Goal: Find specific page/section: Find specific page/section

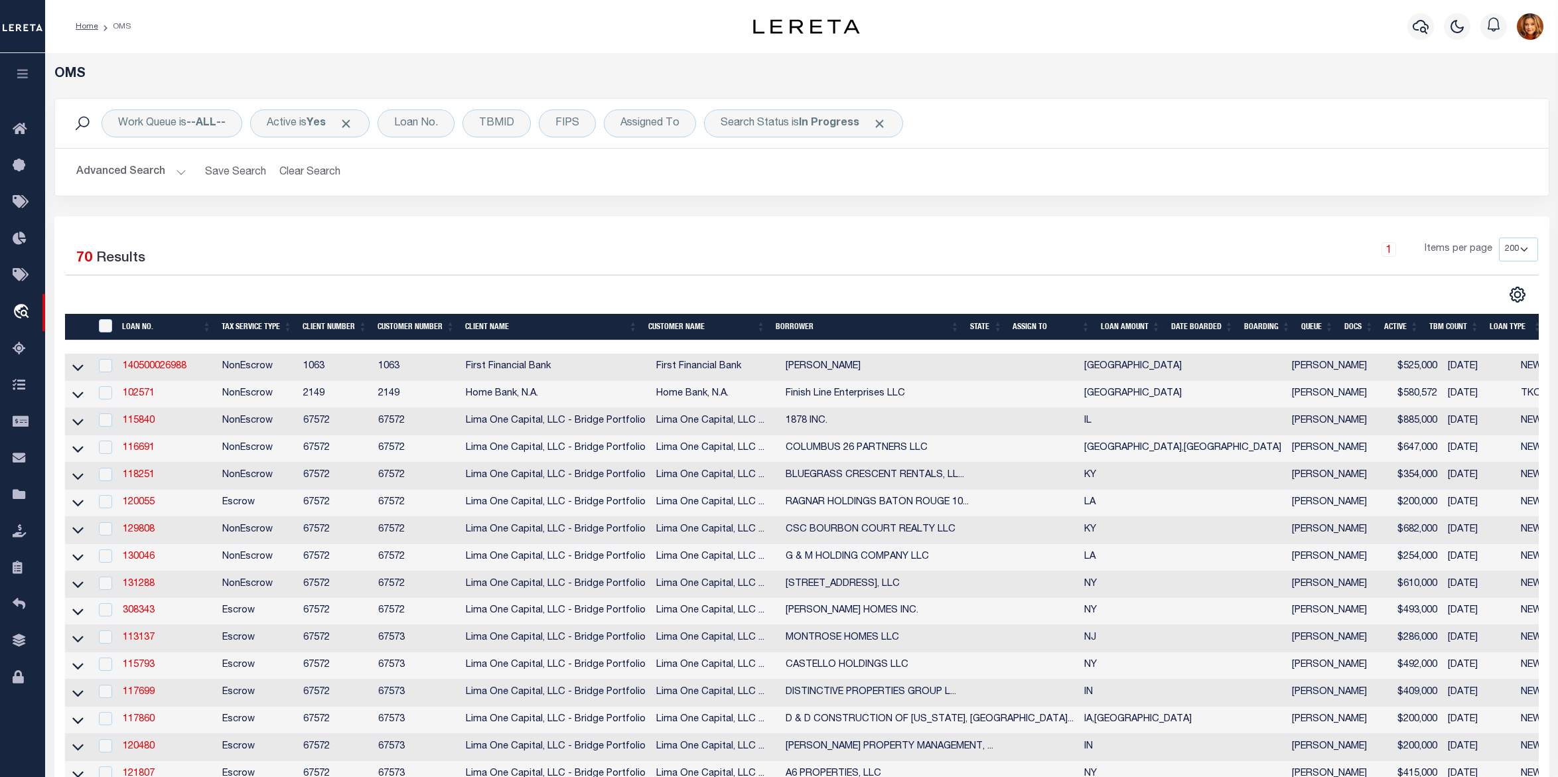
select select "200"
click at [27, 496] on icon at bounding box center [23, 495] width 21 height 17
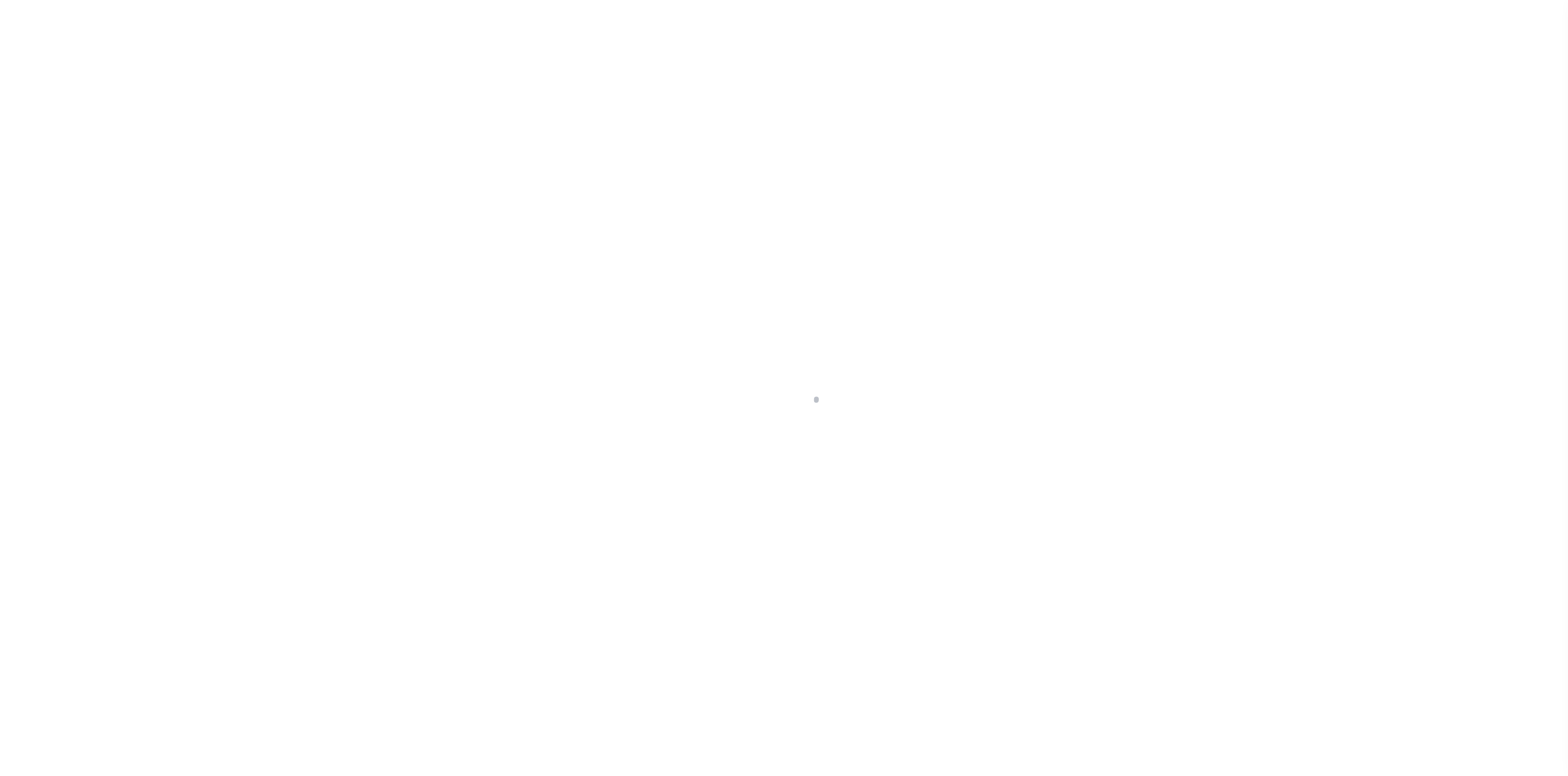
select select "TX"
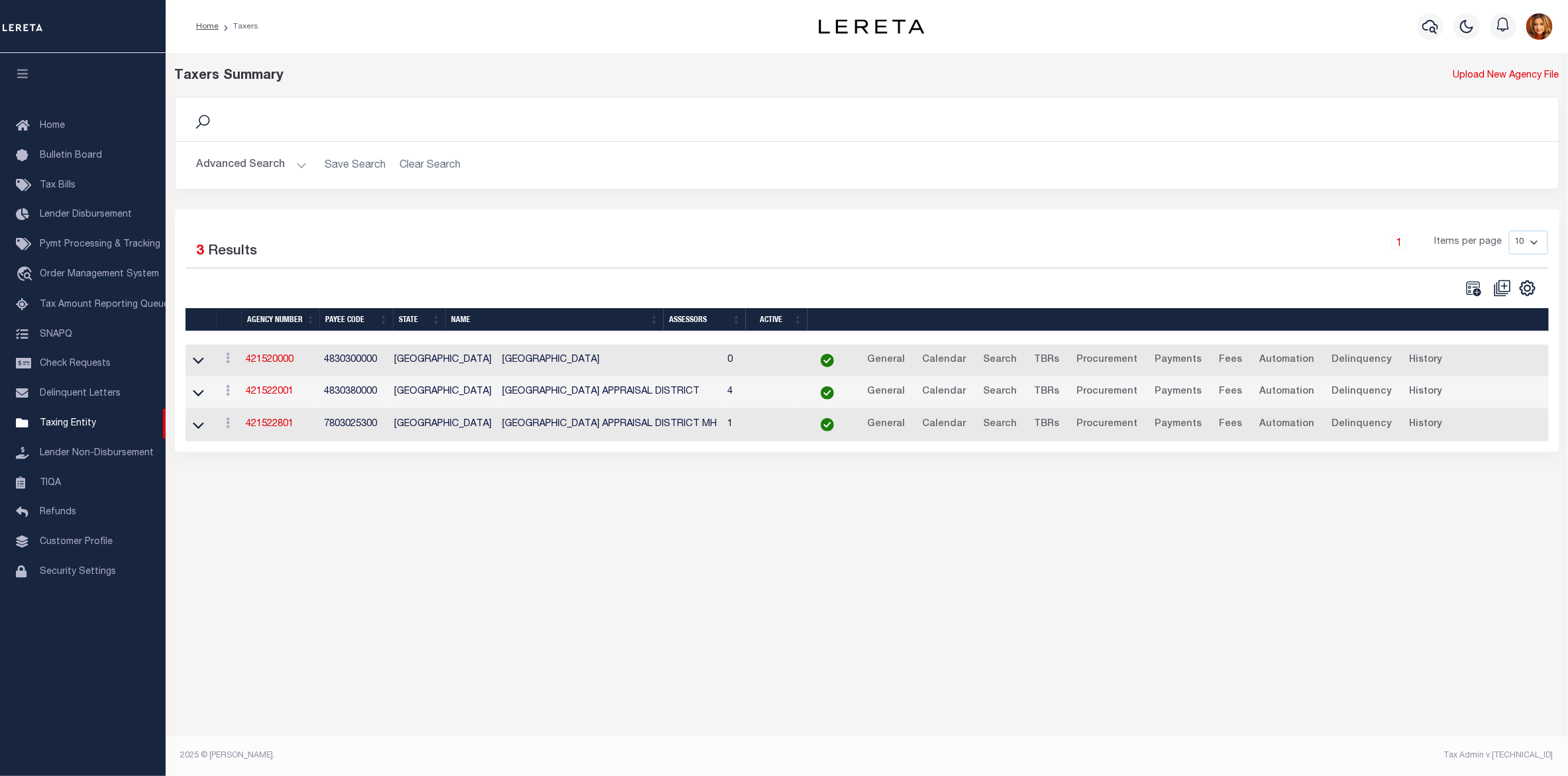
click at [239, 163] on button "Advanced Search" at bounding box center [252, 166] width 110 height 26
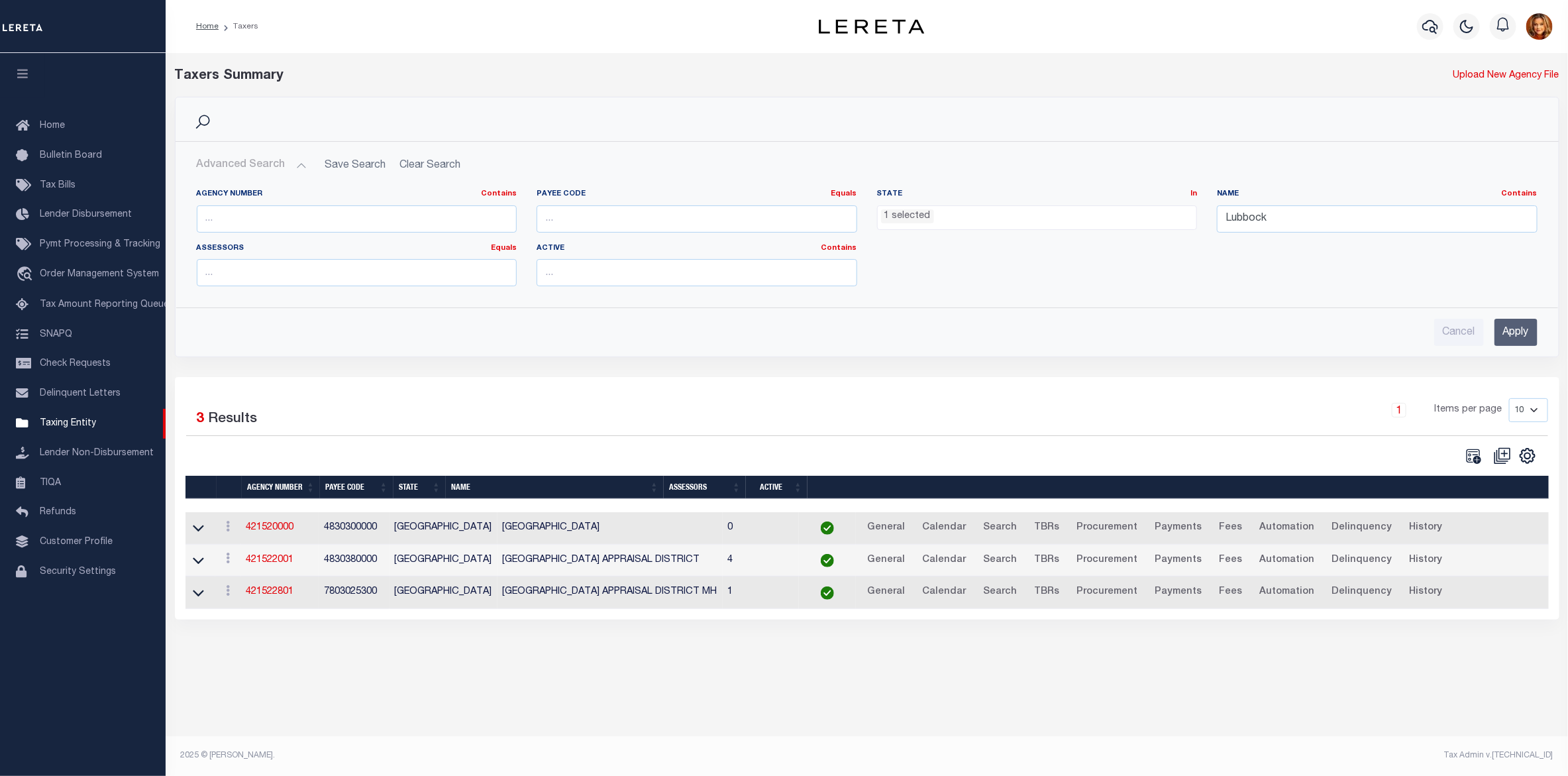
click at [951, 218] on ul "1 selected" at bounding box center [1037, 215] width 319 height 18
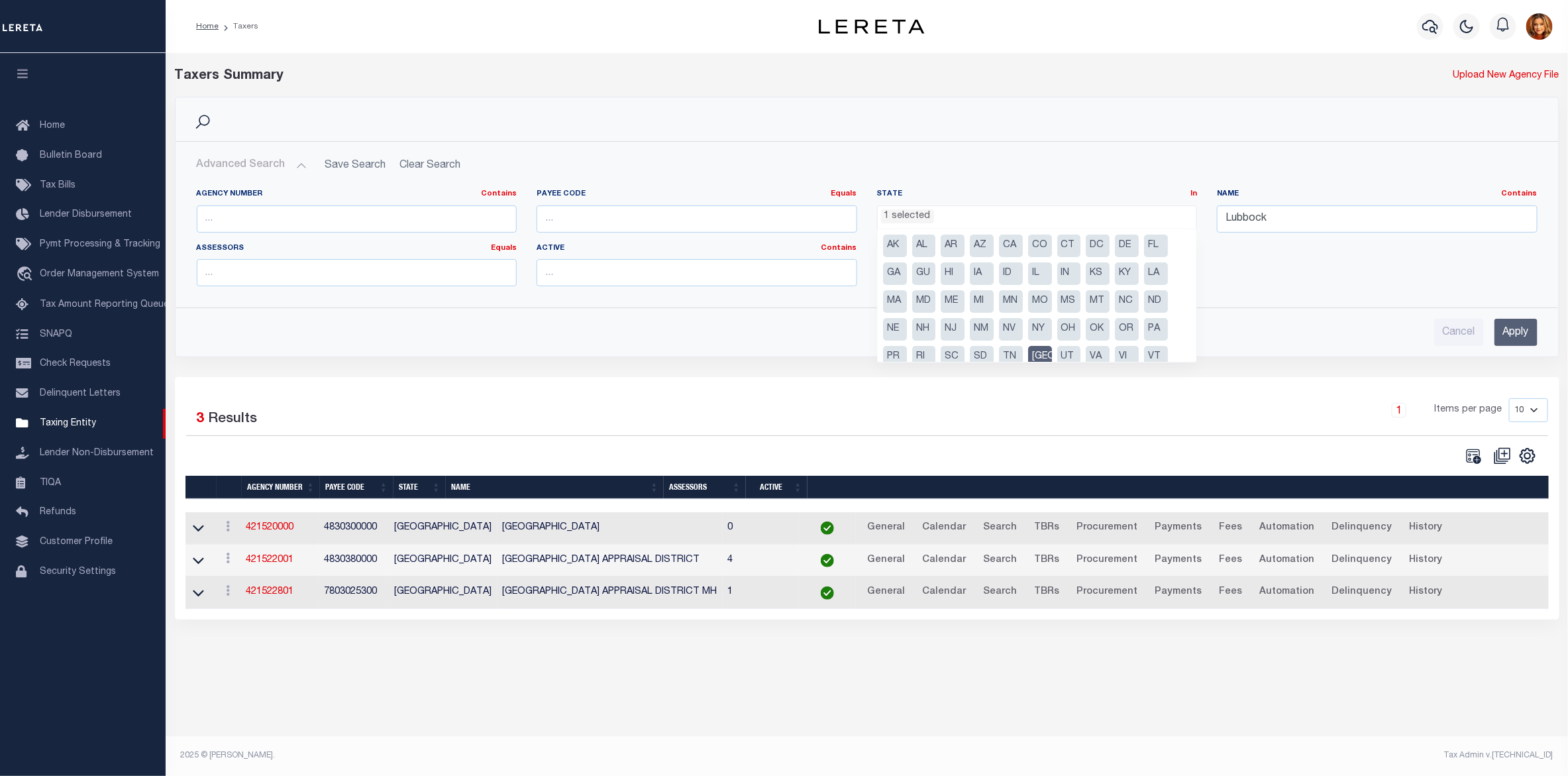
click at [1031, 346] on li "[GEOGRAPHIC_DATA]" at bounding box center [1040, 357] width 24 height 23
click at [1063, 301] on li "MS" at bounding box center [1069, 302] width 24 height 23
select select "MS"
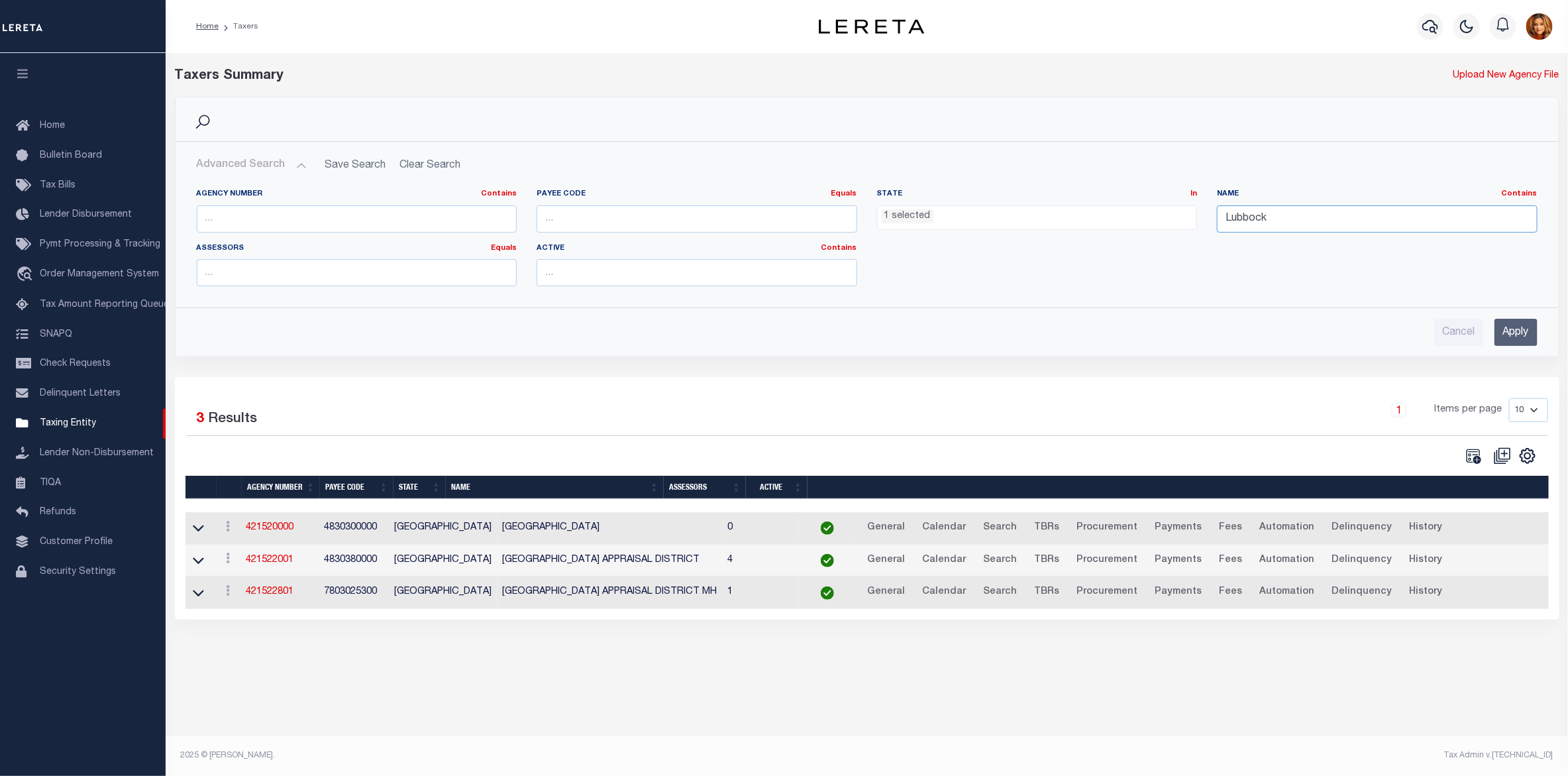
drag, startPoint x: 1290, startPoint y: 221, endPoint x: 1164, endPoint y: 220, distance: 126.0
click at [1164, 220] on div "Agency Number Contains Contains Is Payee Code Equals Equals Is Not Equal To Is …" at bounding box center [866, 243] width 1360 height 108
click at [282, 220] on input "text" at bounding box center [356, 219] width 320 height 27
type input "230018801"
click at [1527, 329] on input "Apply" at bounding box center [1515, 332] width 43 height 27
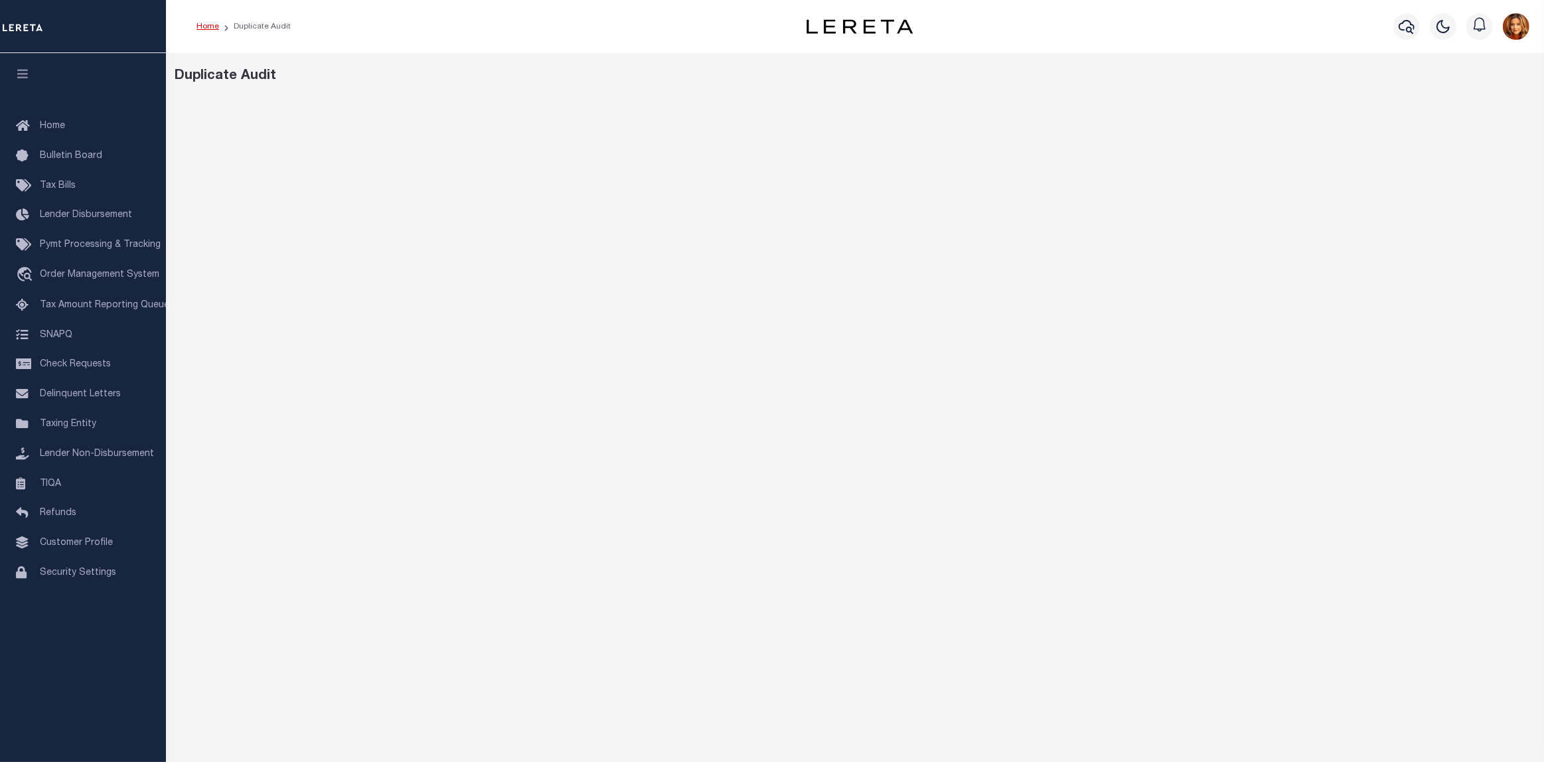
click at [206, 27] on link "Home" at bounding box center [207, 27] width 23 height 8
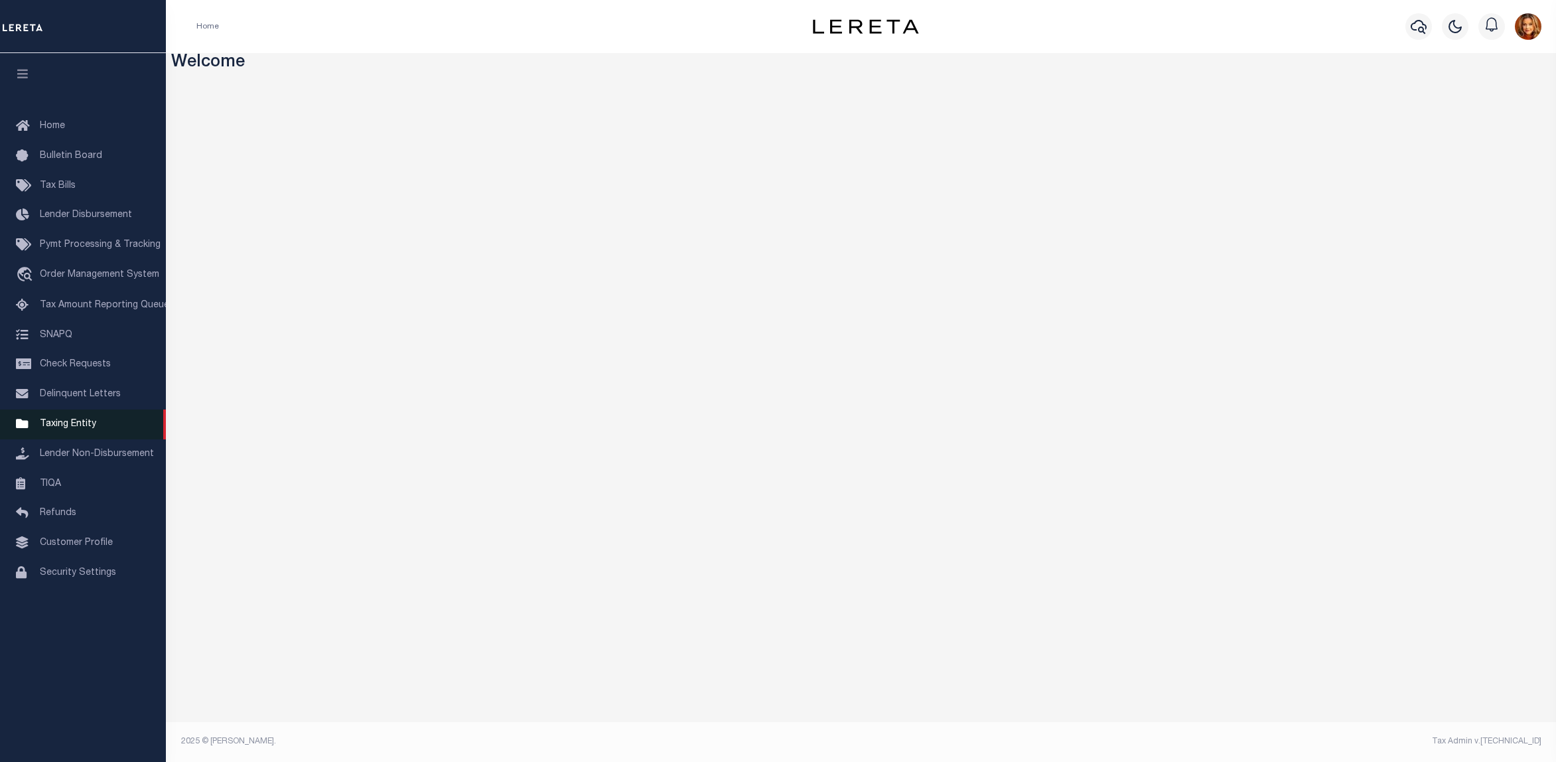
click at [70, 429] on span "Taxing Entity" at bounding box center [68, 423] width 56 height 9
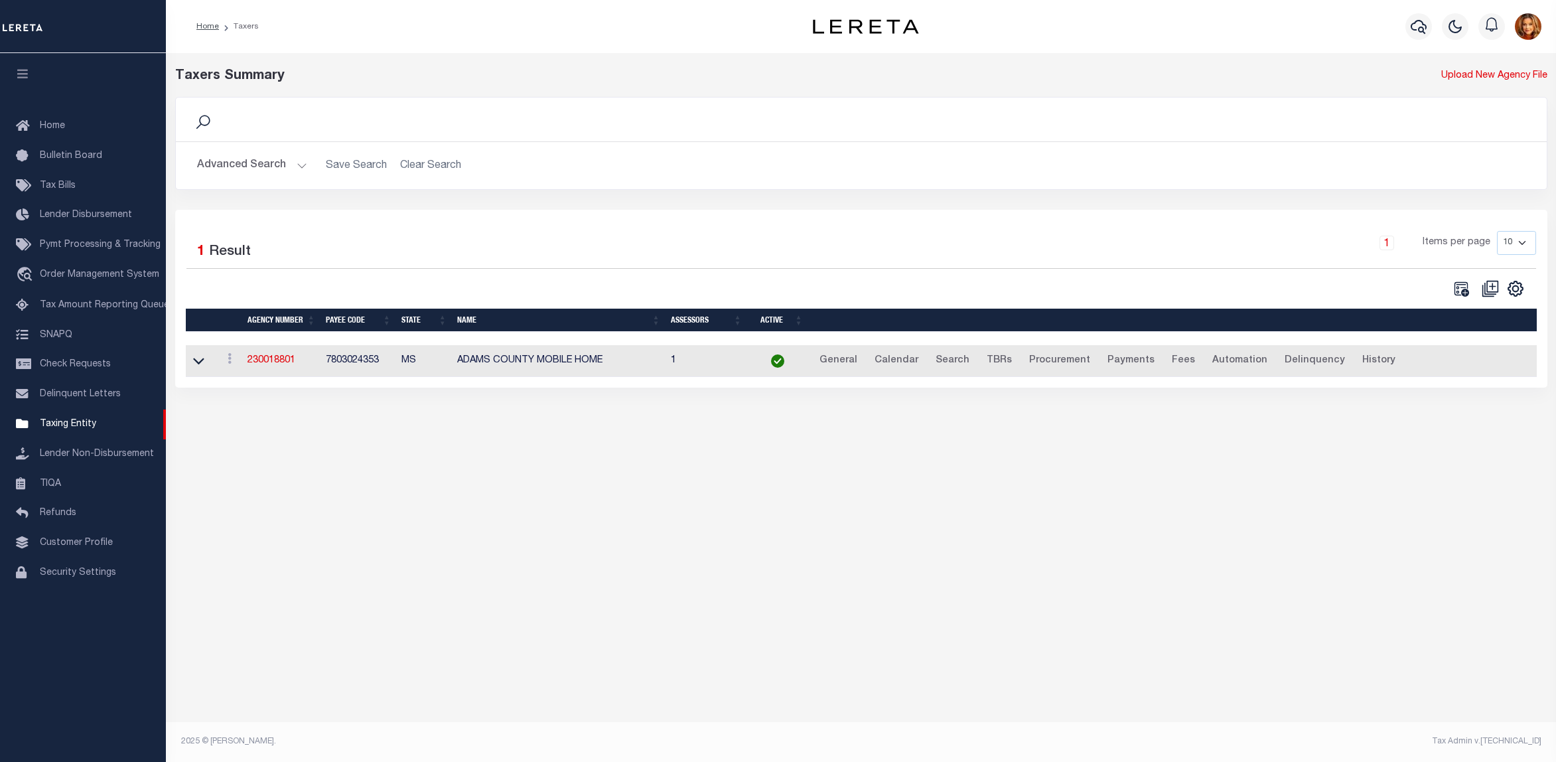
click at [246, 159] on button "Advanced Search" at bounding box center [252, 166] width 110 height 26
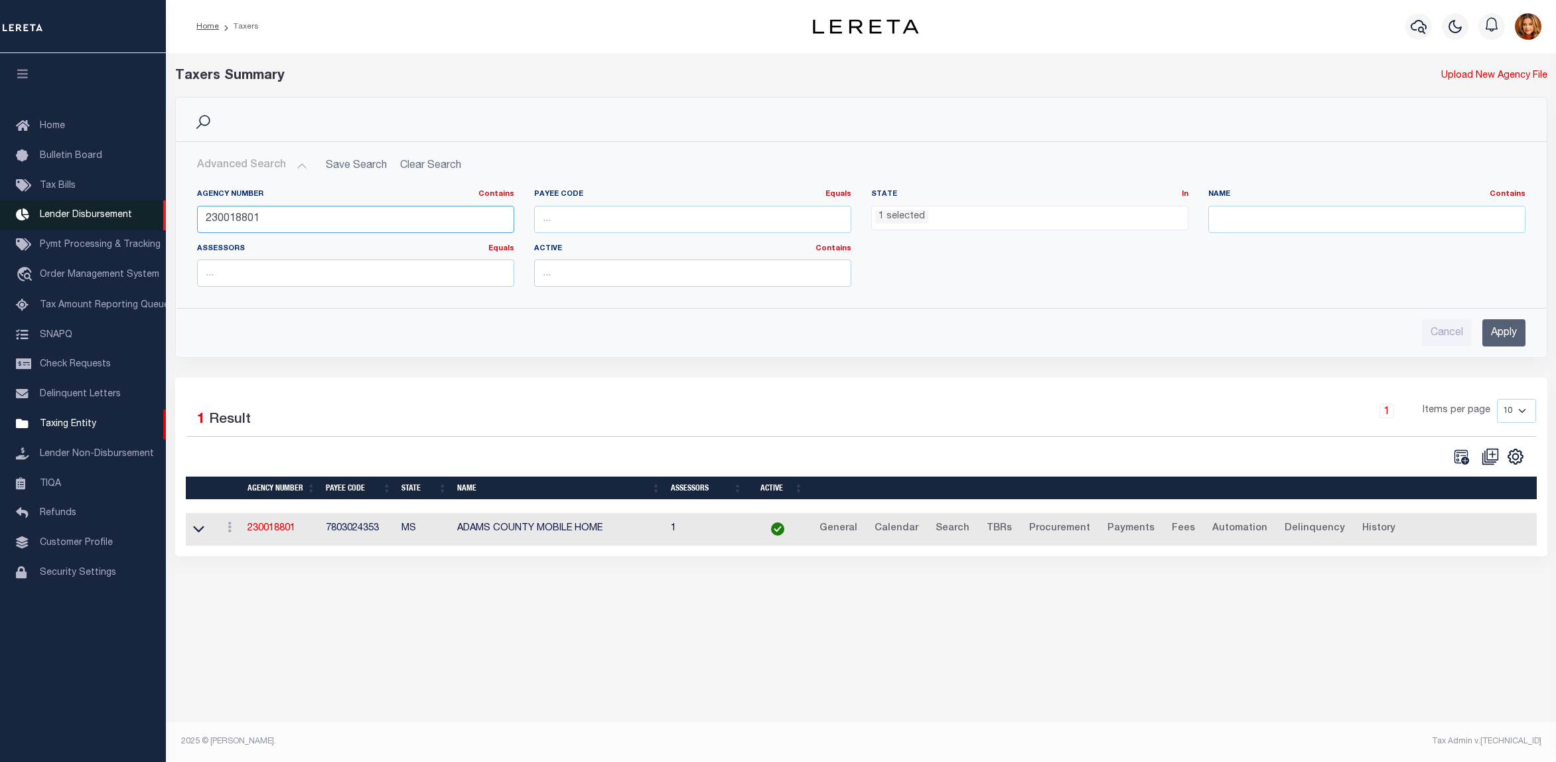
drag, startPoint x: 272, startPoint y: 217, endPoint x: 147, endPoint y: 210, distance: 125.6
click at [147, 210] on div "Home Taxers Profile" at bounding box center [778, 369] width 1556 height 739
click at [1491, 327] on input "Apply" at bounding box center [1504, 332] width 43 height 27
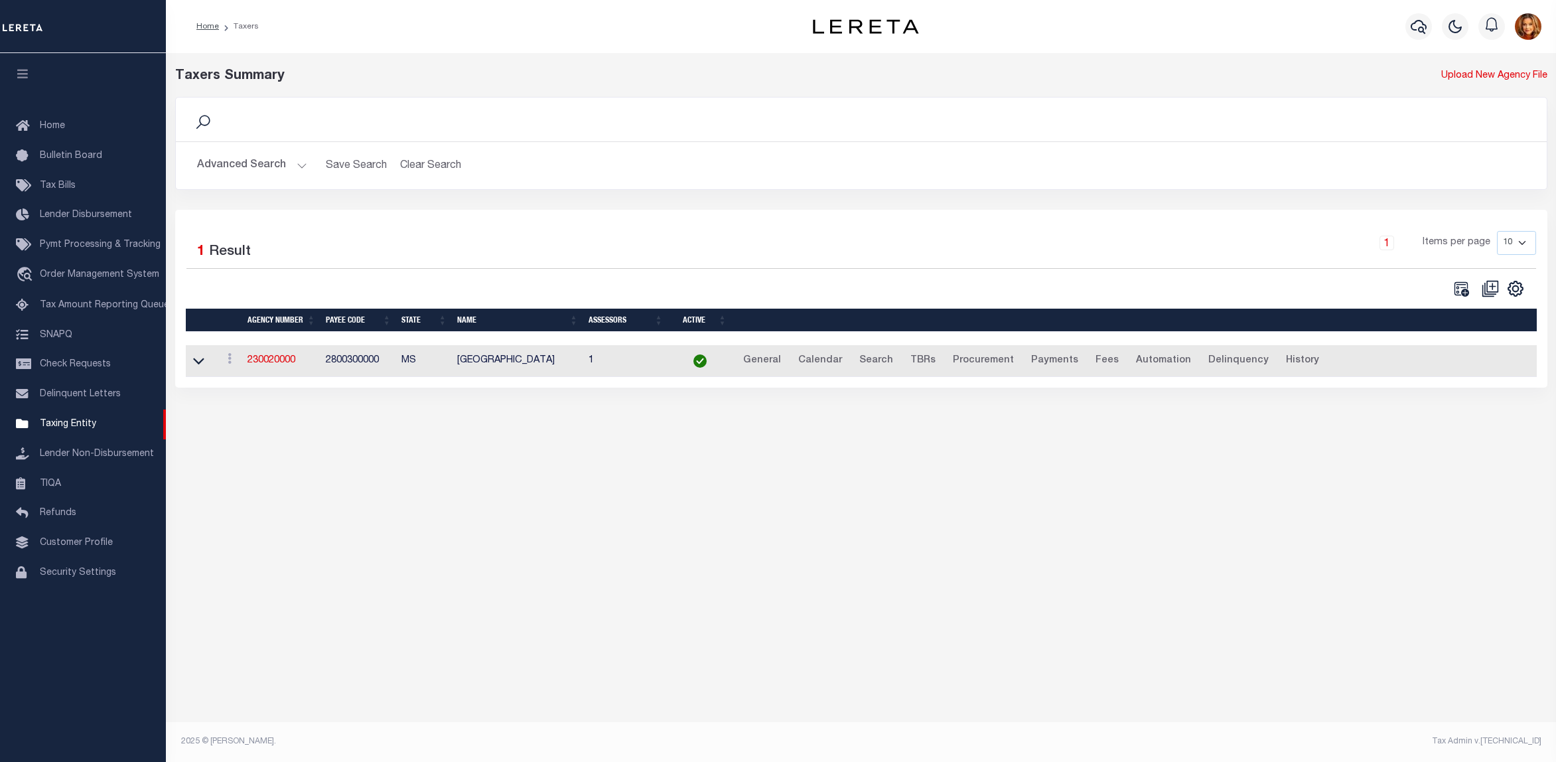
click at [243, 161] on button "Advanced Search" at bounding box center [252, 166] width 110 height 26
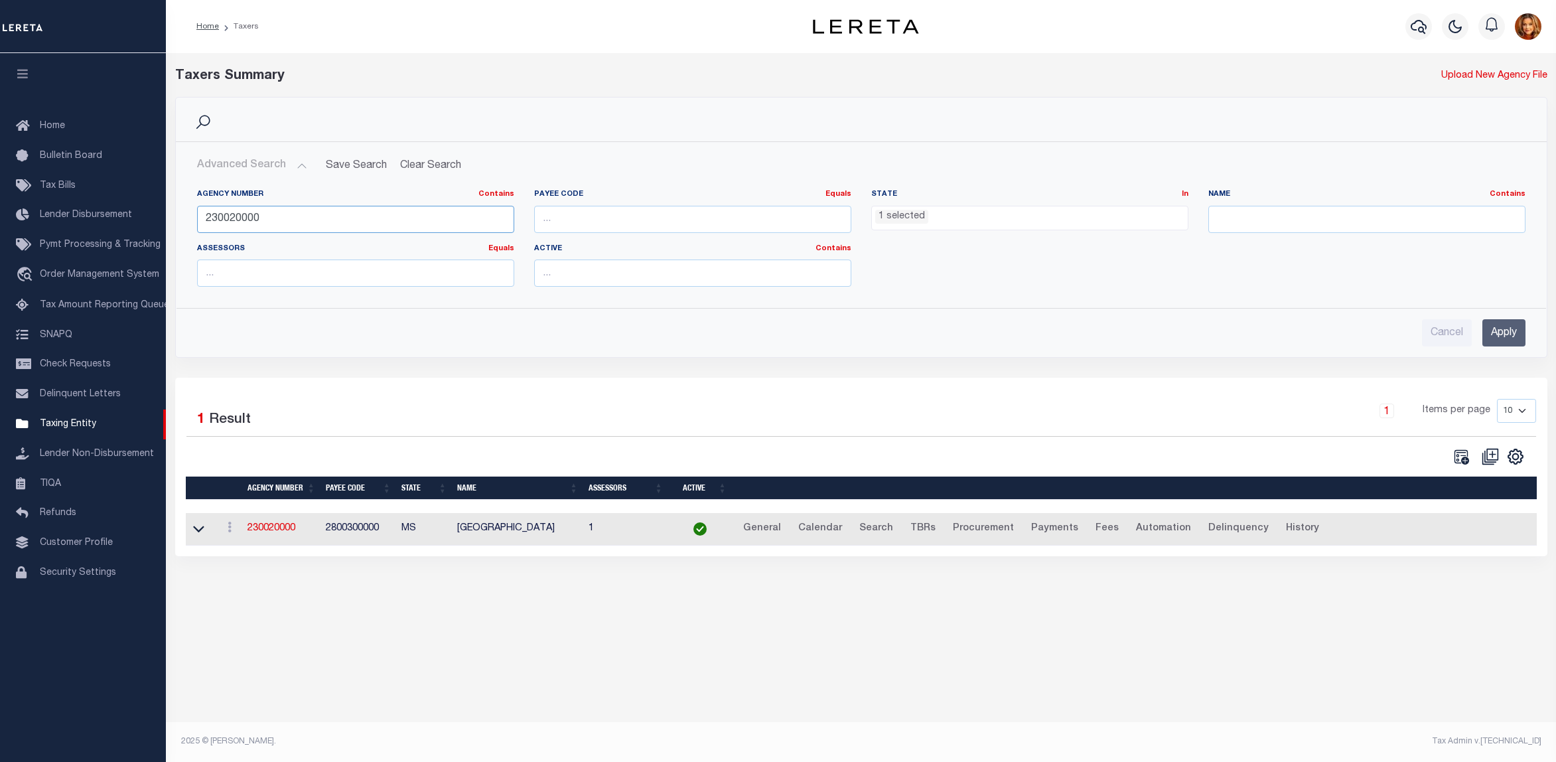
click at [231, 216] on input "230020000" at bounding box center [355, 219] width 317 height 27
click at [1507, 334] on input "Apply" at bounding box center [1504, 332] width 43 height 27
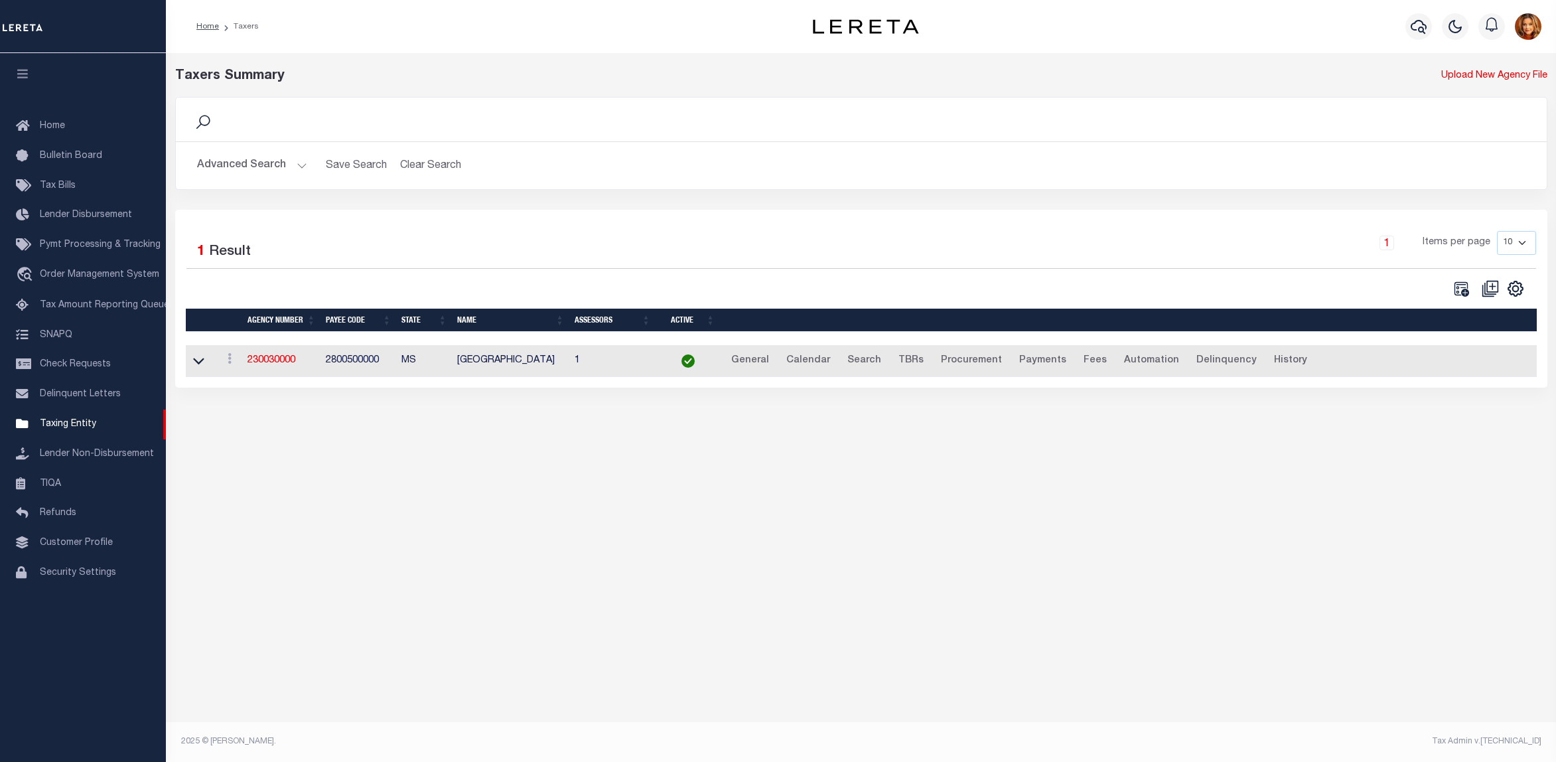
click at [258, 161] on button "Advanced Search" at bounding box center [252, 166] width 110 height 26
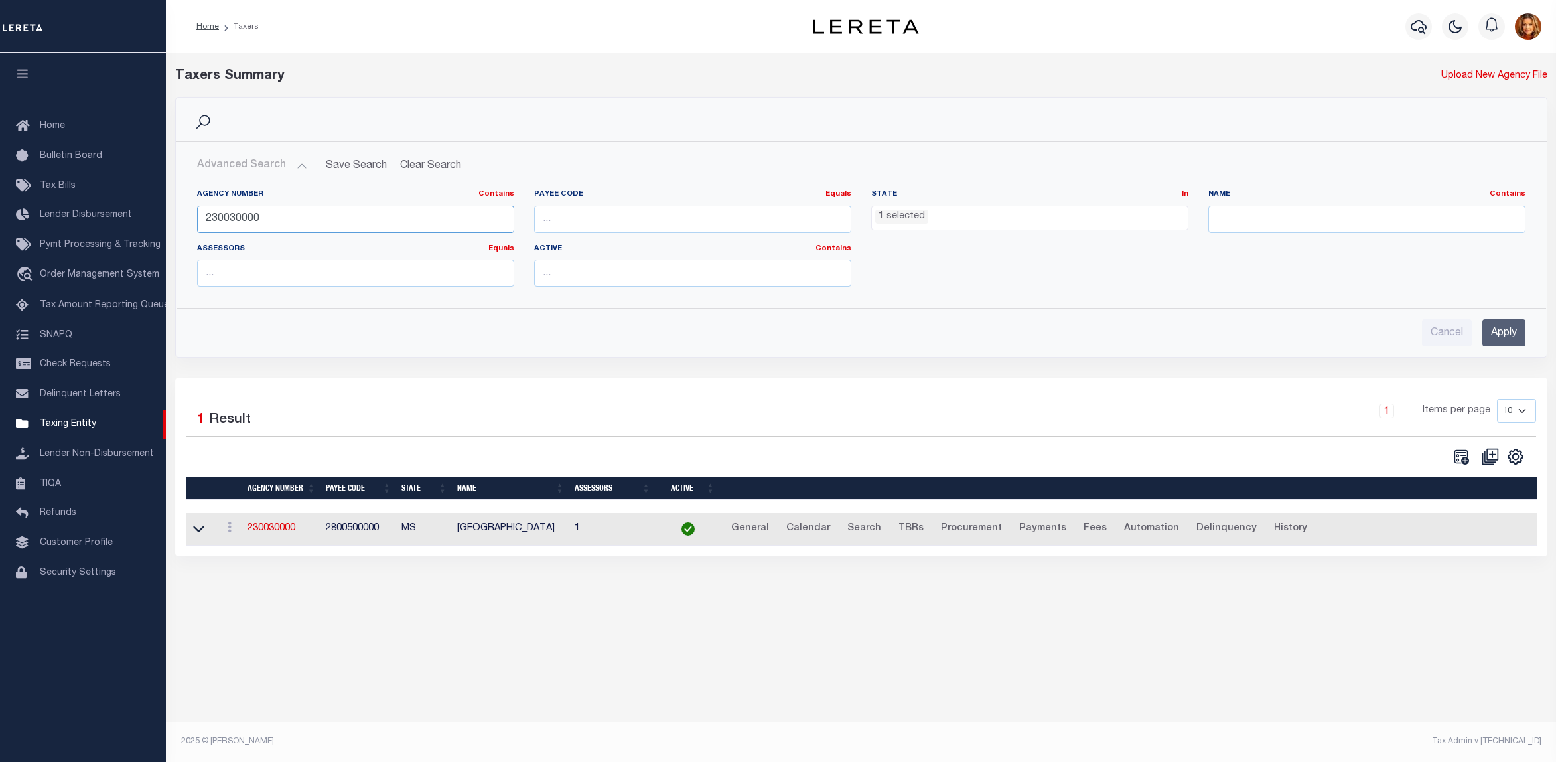
click at [236, 217] on input "230030000" at bounding box center [355, 219] width 317 height 27
click at [1495, 338] on input "Apply" at bounding box center [1504, 332] width 43 height 27
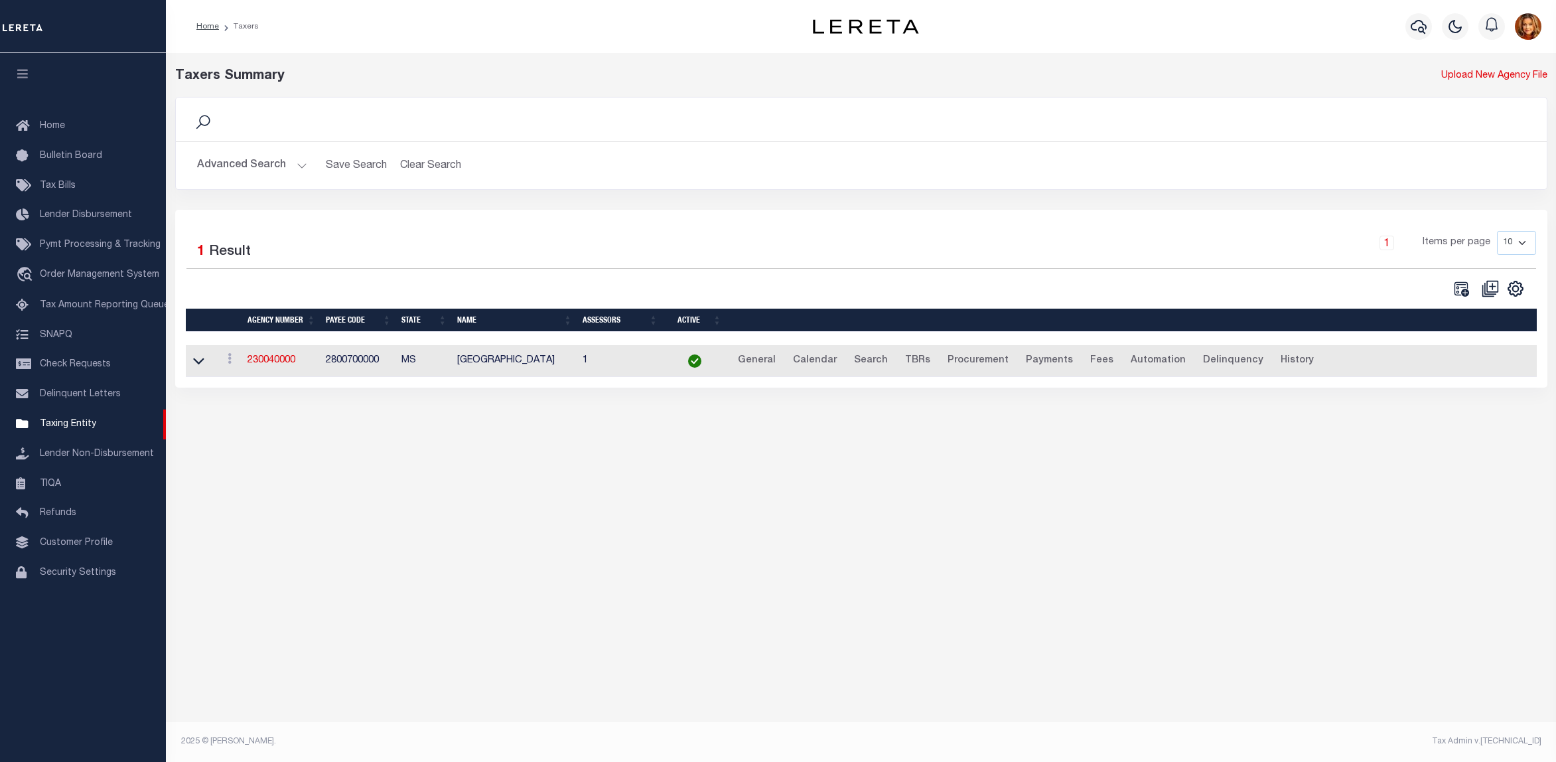
click at [243, 163] on button "Advanced Search" at bounding box center [252, 166] width 110 height 26
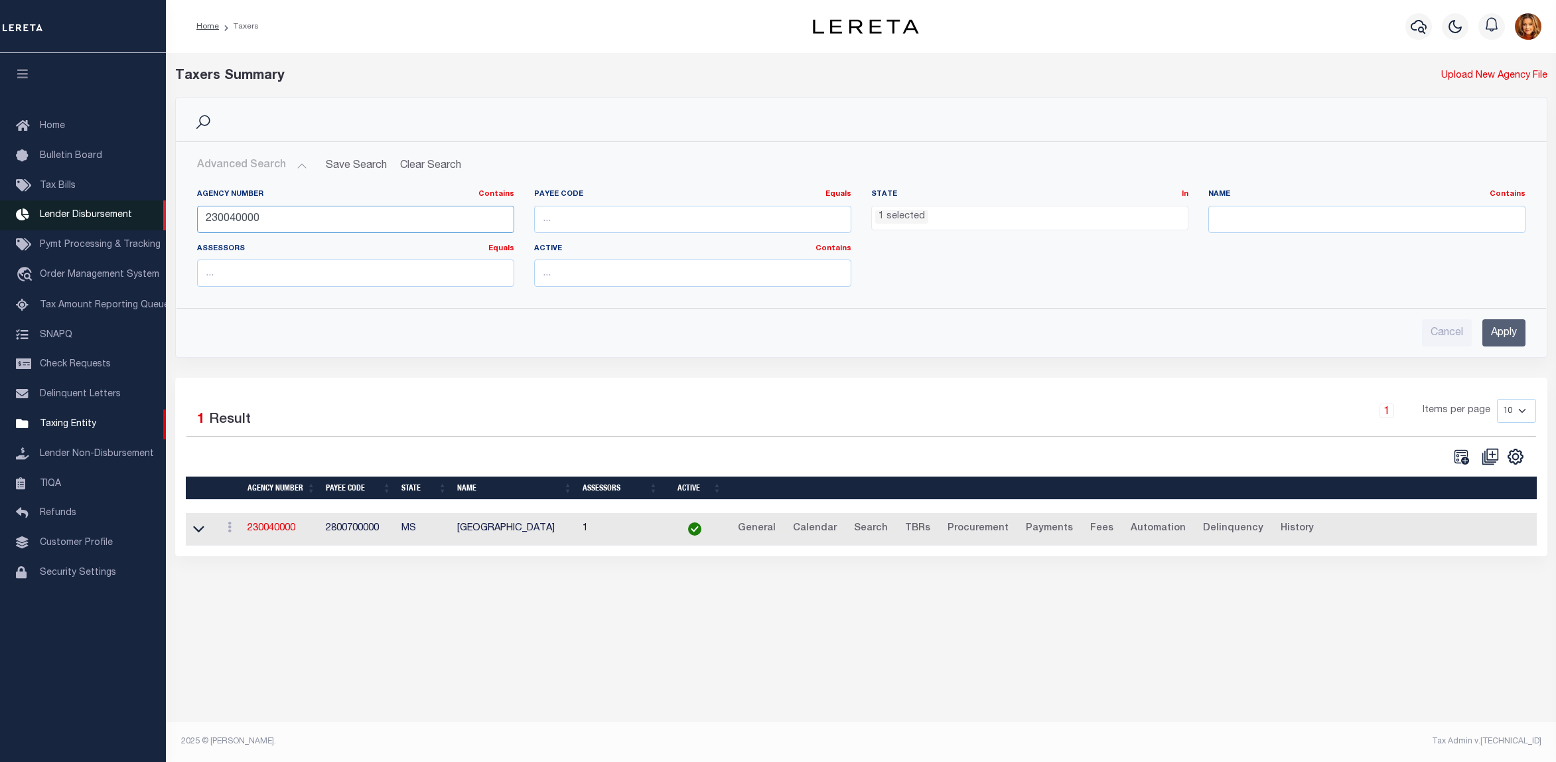
drag, startPoint x: 262, startPoint y: 221, endPoint x: 151, endPoint y: 218, distance: 111.5
click at [151, 218] on div "Home Taxers Profile" at bounding box center [778, 369] width 1556 height 739
drag, startPoint x: 1507, startPoint y: 330, endPoint x: 1089, endPoint y: 432, distance: 430.4
click at [1484, 337] on input "Apply" at bounding box center [1504, 332] width 43 height 27
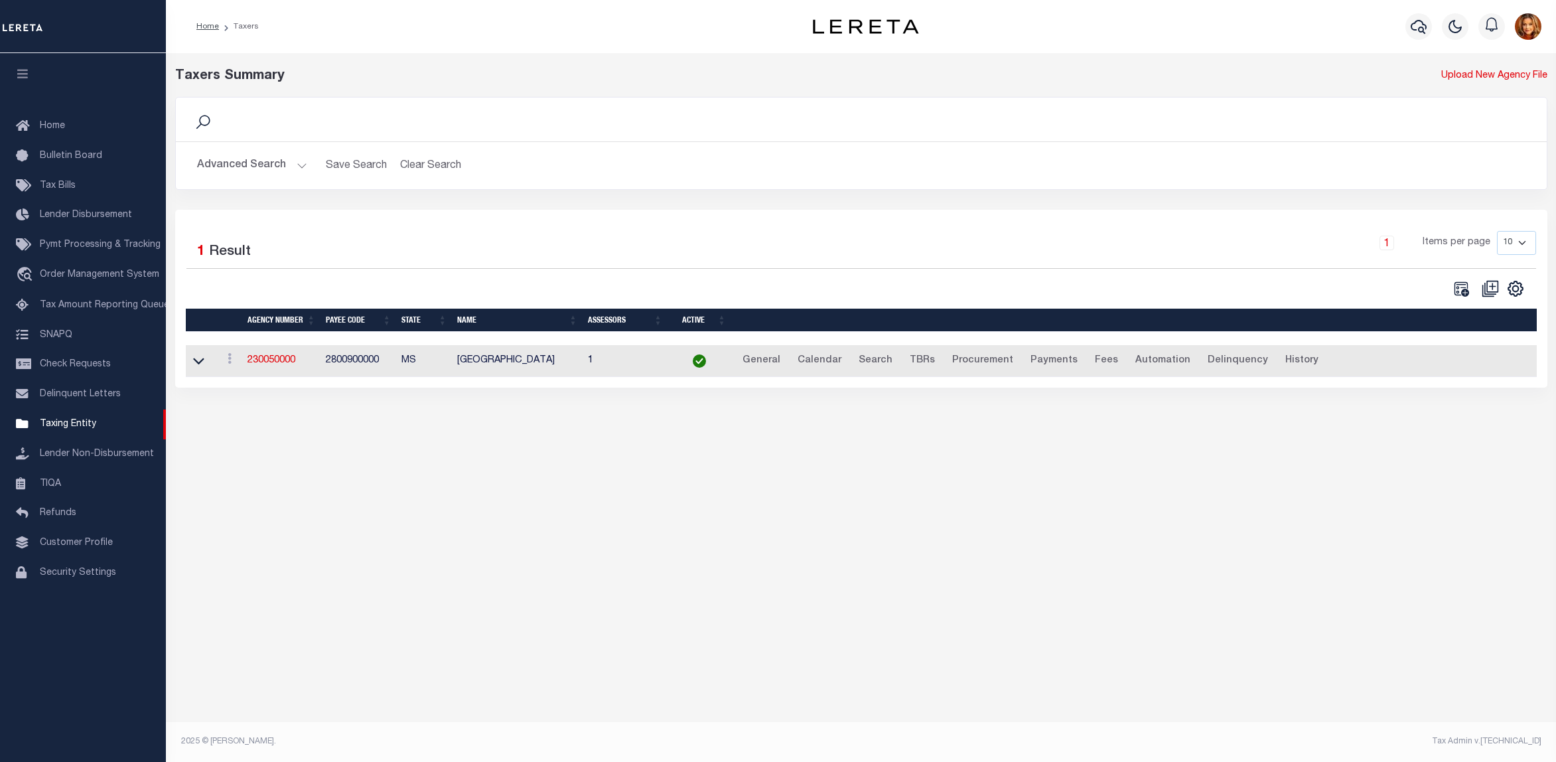
click at [253, 157] on button "Advanced Search" at bounding box center [252, 166] width 110 height 26
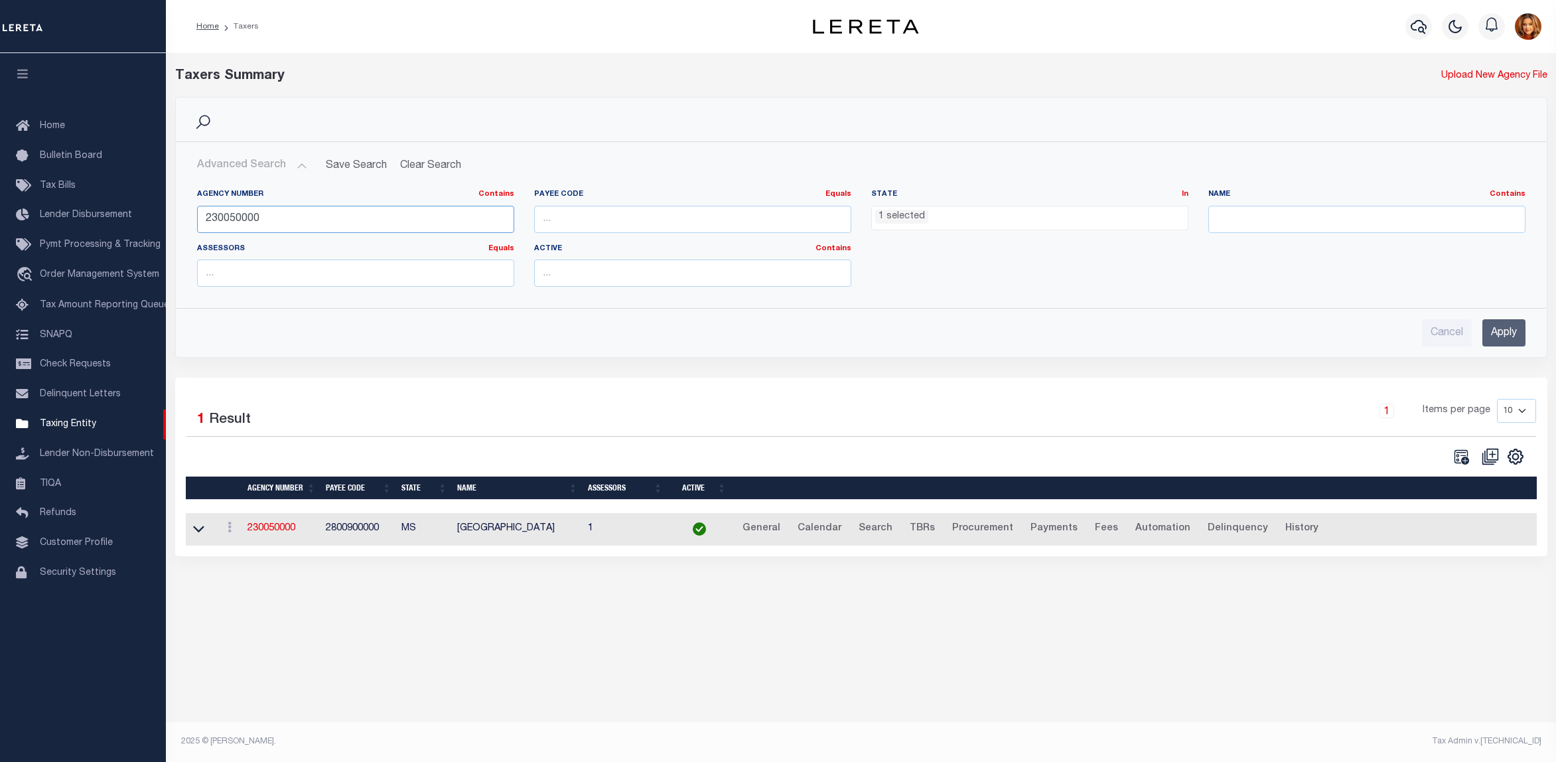
click at [233, 220] on input "230050000" at bounding box center [355, 219] width 317 height 27
click at [1495, 338] on input "Apply" at bounding box center [1504, 332] width 43 height 27
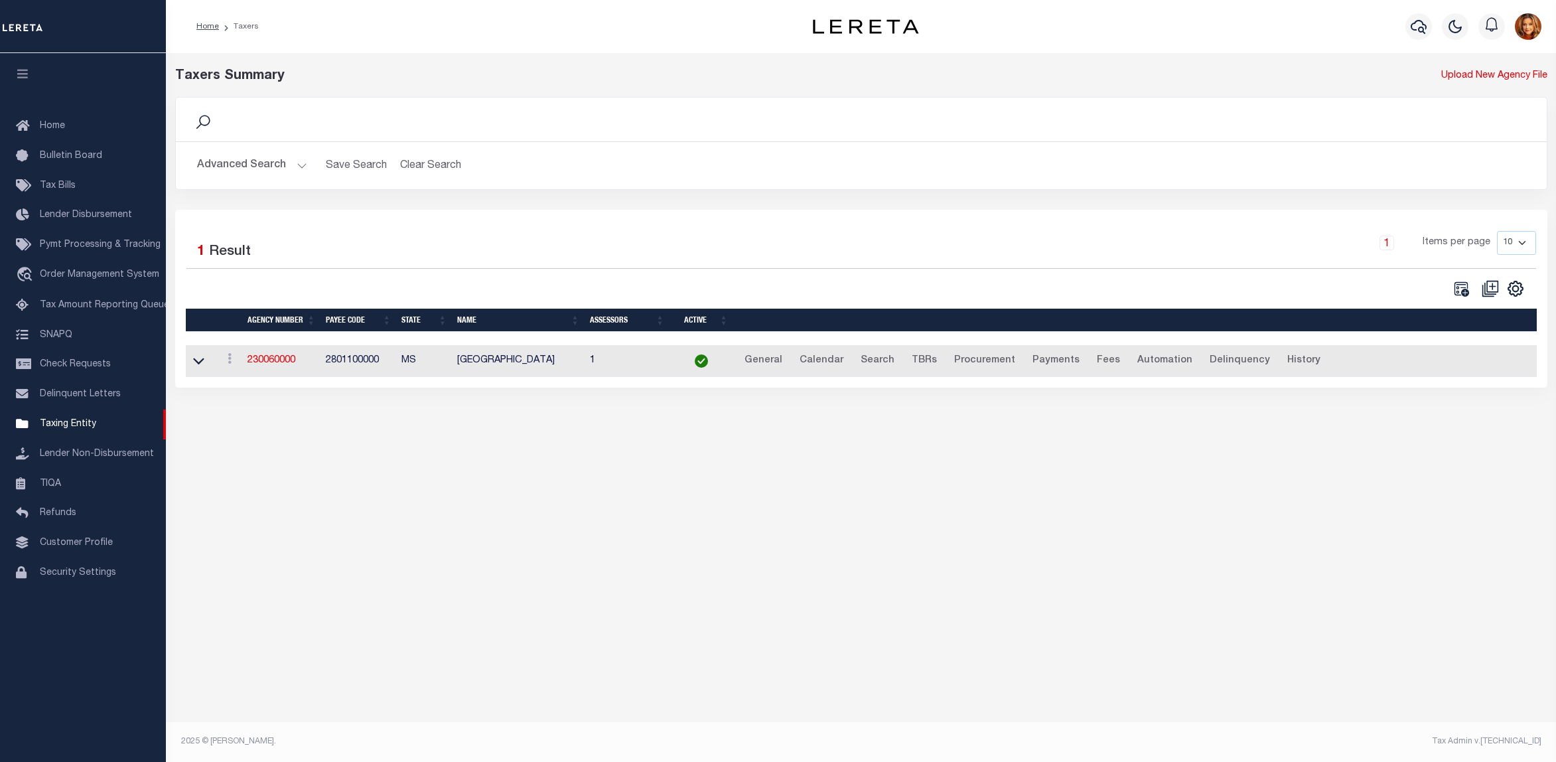
click at [252, 163] on button "Advanced Search" at bounding box center [252, 166] width 110 height 26
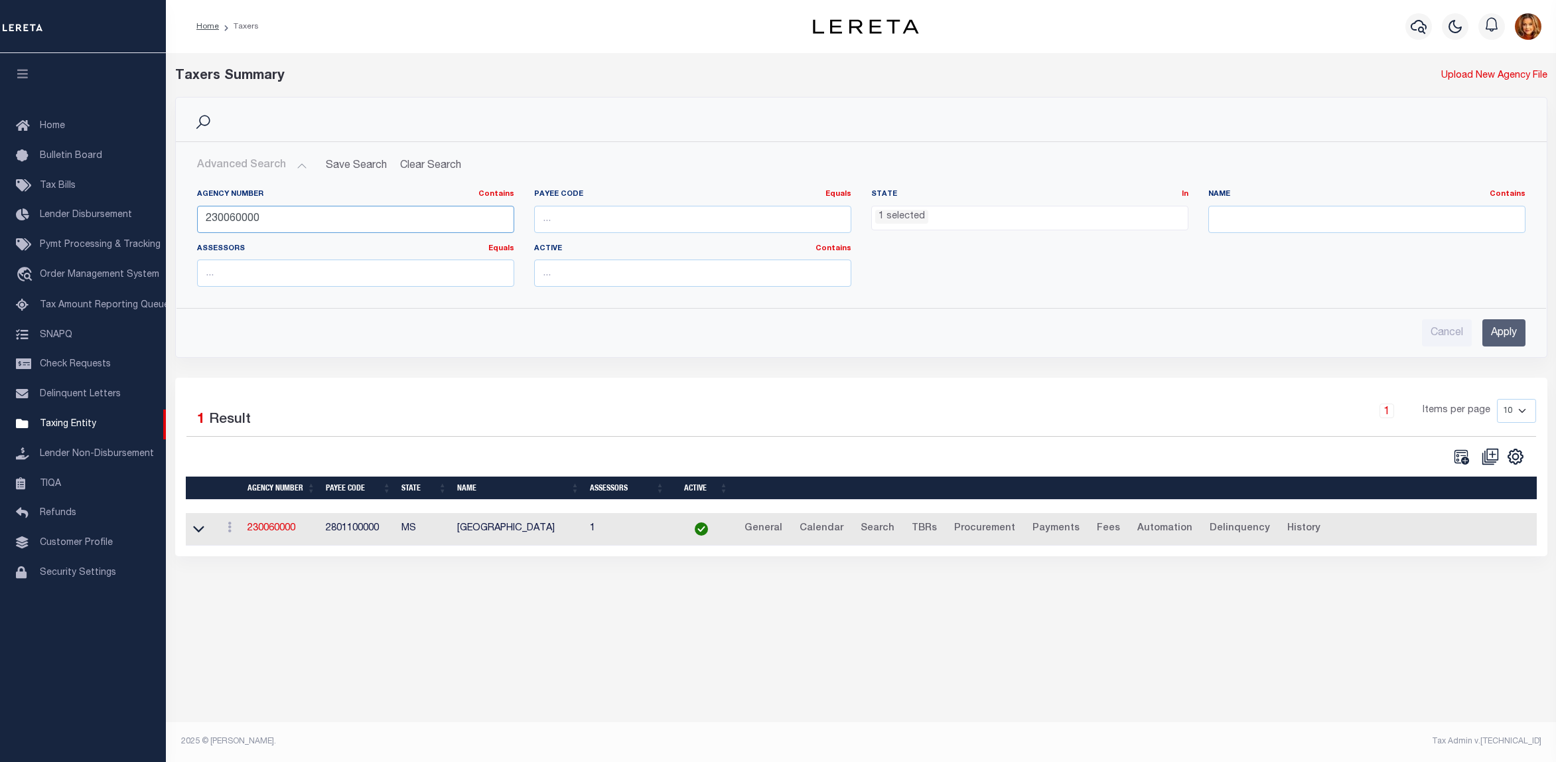
drag, startPoint x: 224, startPoint y: 220, endPoint x: 234, endPoint y: 219, distance: 10.0
click at [234, 219] on input "230060000" at bounding box center [355, 219] width 317 height 27
click at [1507, 336] on input "Apply" at bounding box center [1504, 332] width 43 height 27
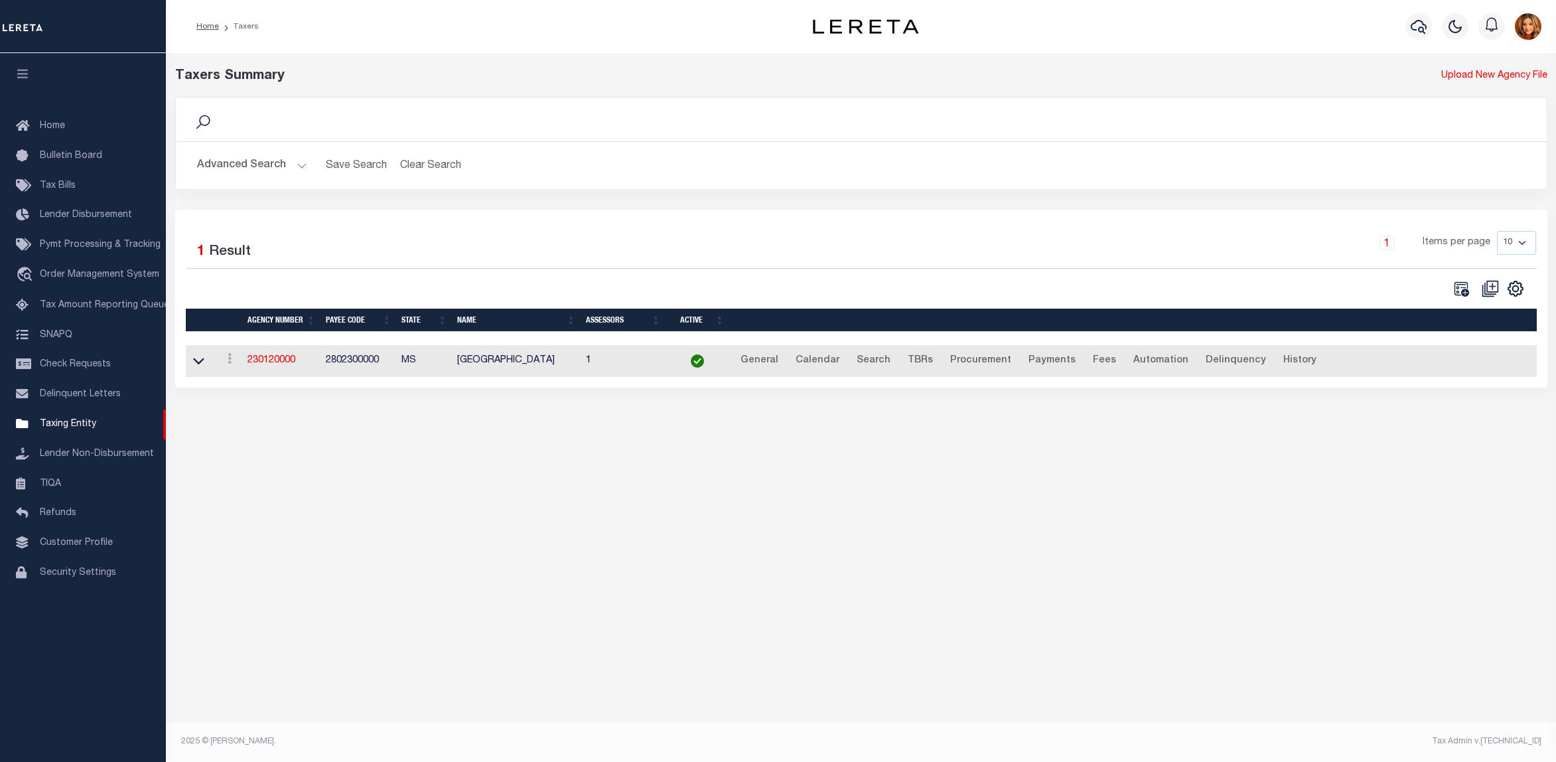
click at [239, 167] on button "Advanced Search" at bounding box center [252, 166] width 110 height 26
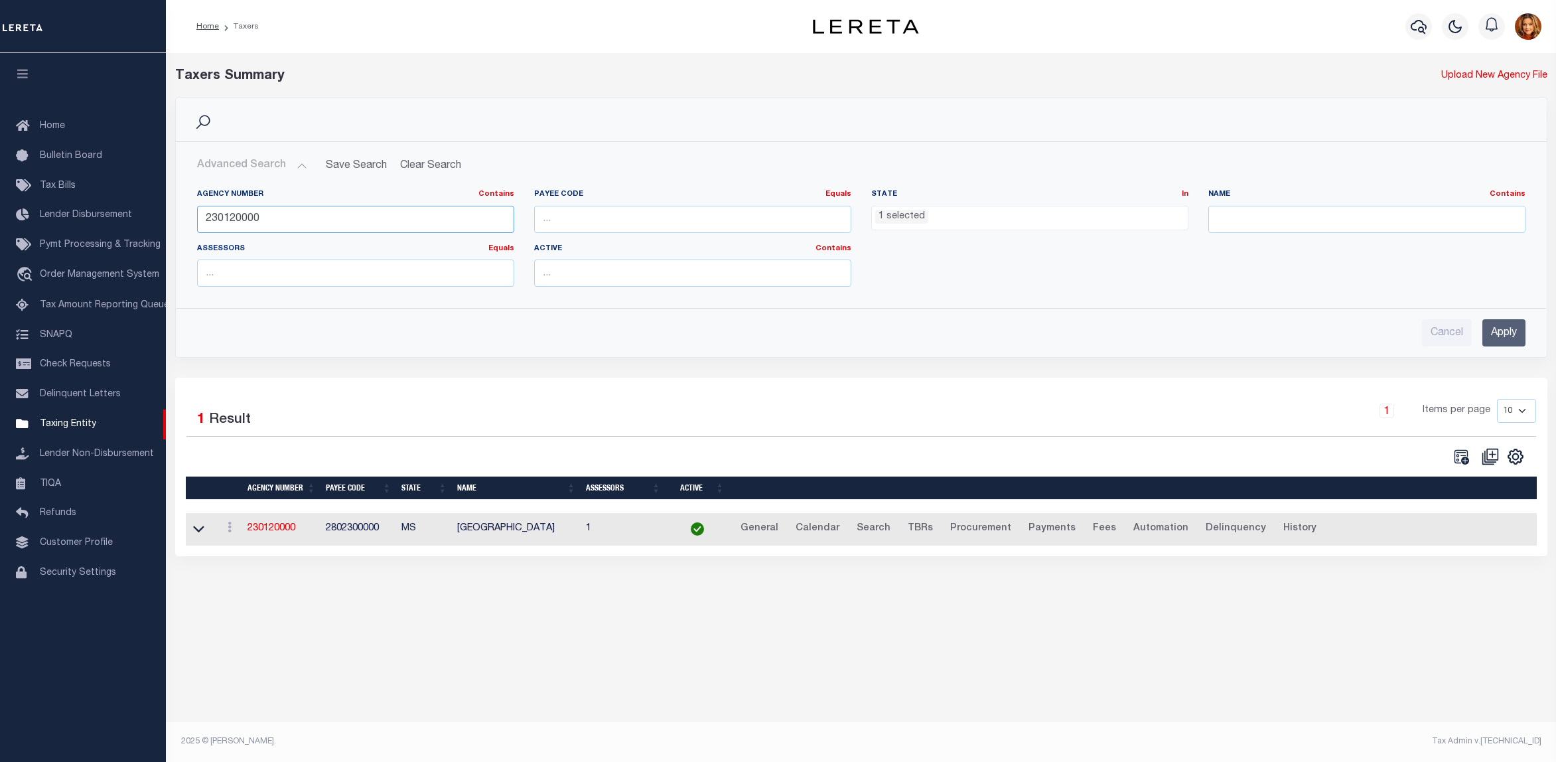
click at [232, 216] on input "230120000" at bounding box center [355, 219] width 317 height 27
click at [1485, 330] on input "Apply" at bounding box center [1504, 332] width 43 height 27
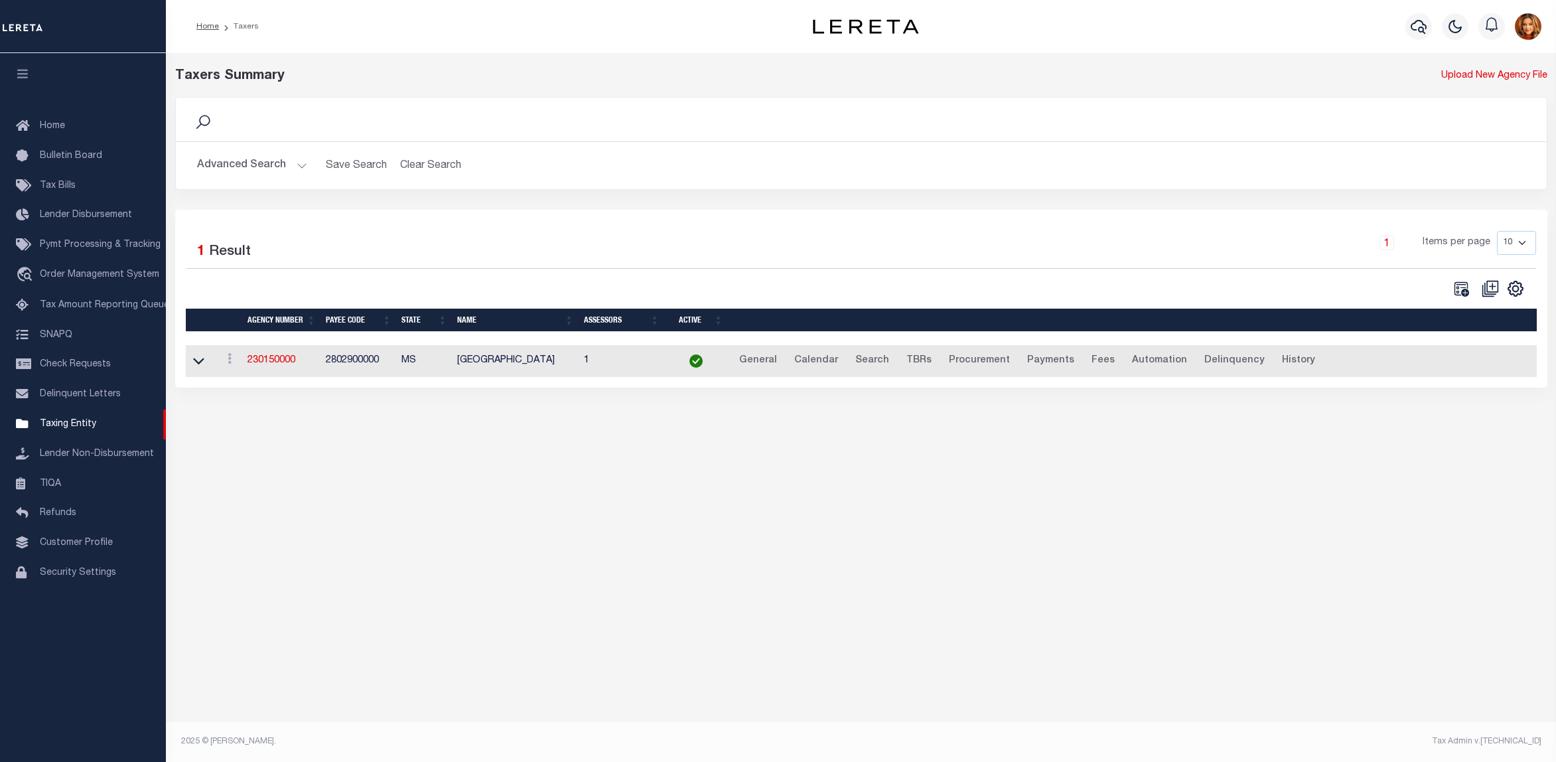
click at [241, 164] on button "Advanced Search" at bounding box center [252, 166] width 110 height 26
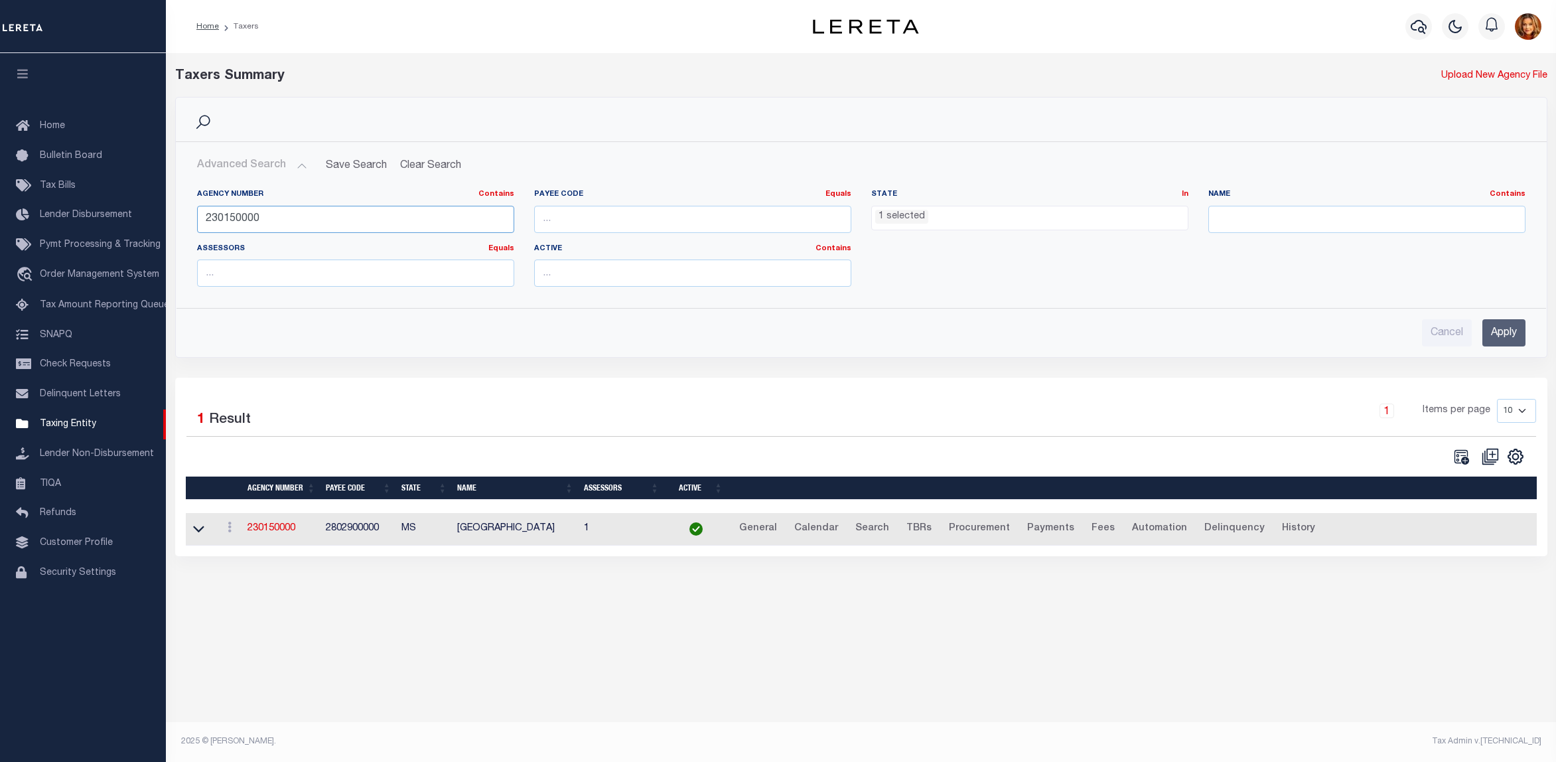
drag, startPoint x: 224, startPoint y: 220, endPoint x: 238, endPoint y: 220, distance: 13.3
click at [238, 220] on input "230150000" at bounding box center [355, 219] width 317 height 27
click at [1503, 325] on input "Apply" at bounding box center [1504, 332] width 43 height 27
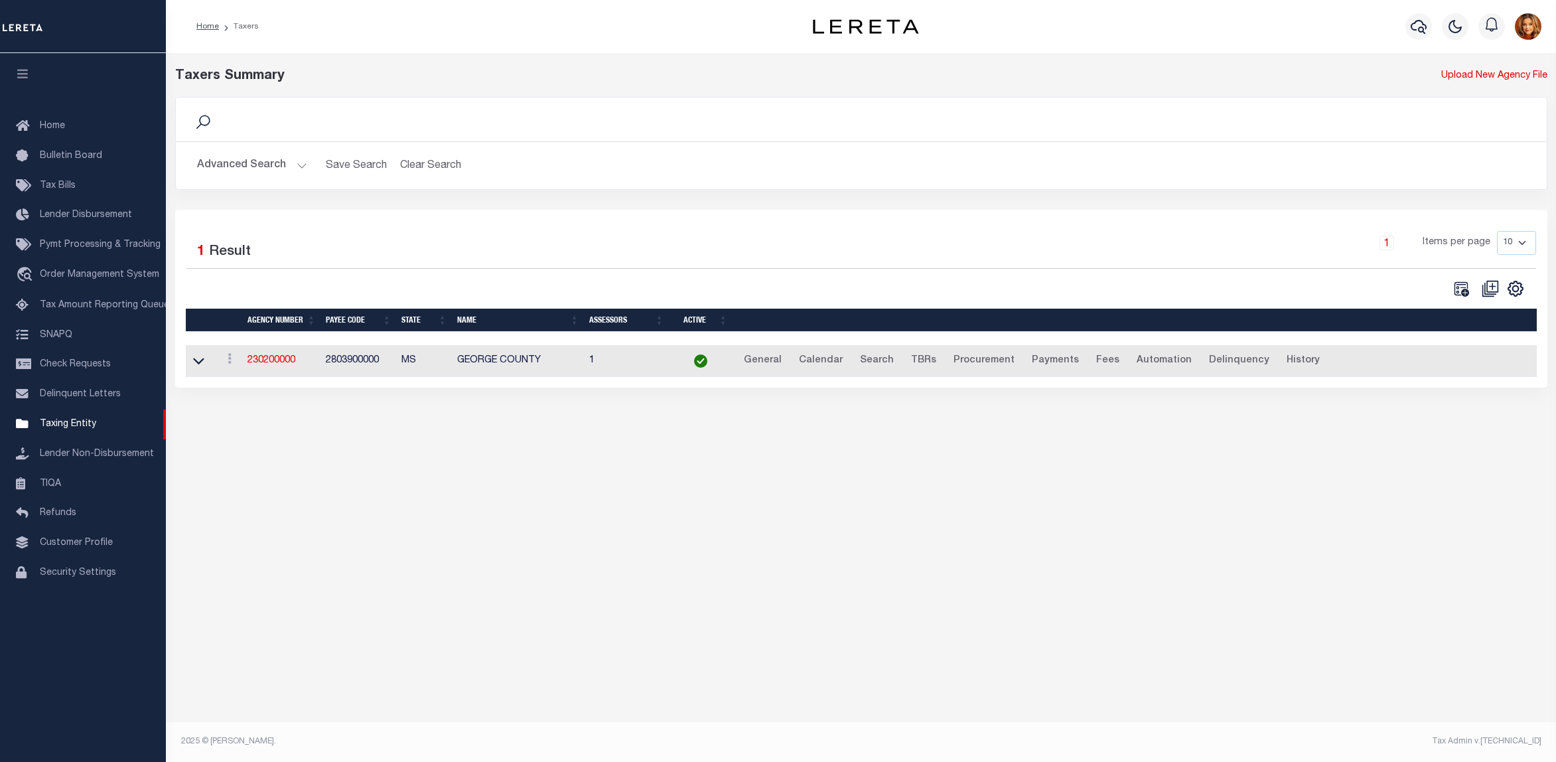
click at [236, 168] on button "Advanced Search" at bounding box center [252, 166] width 110 height 26
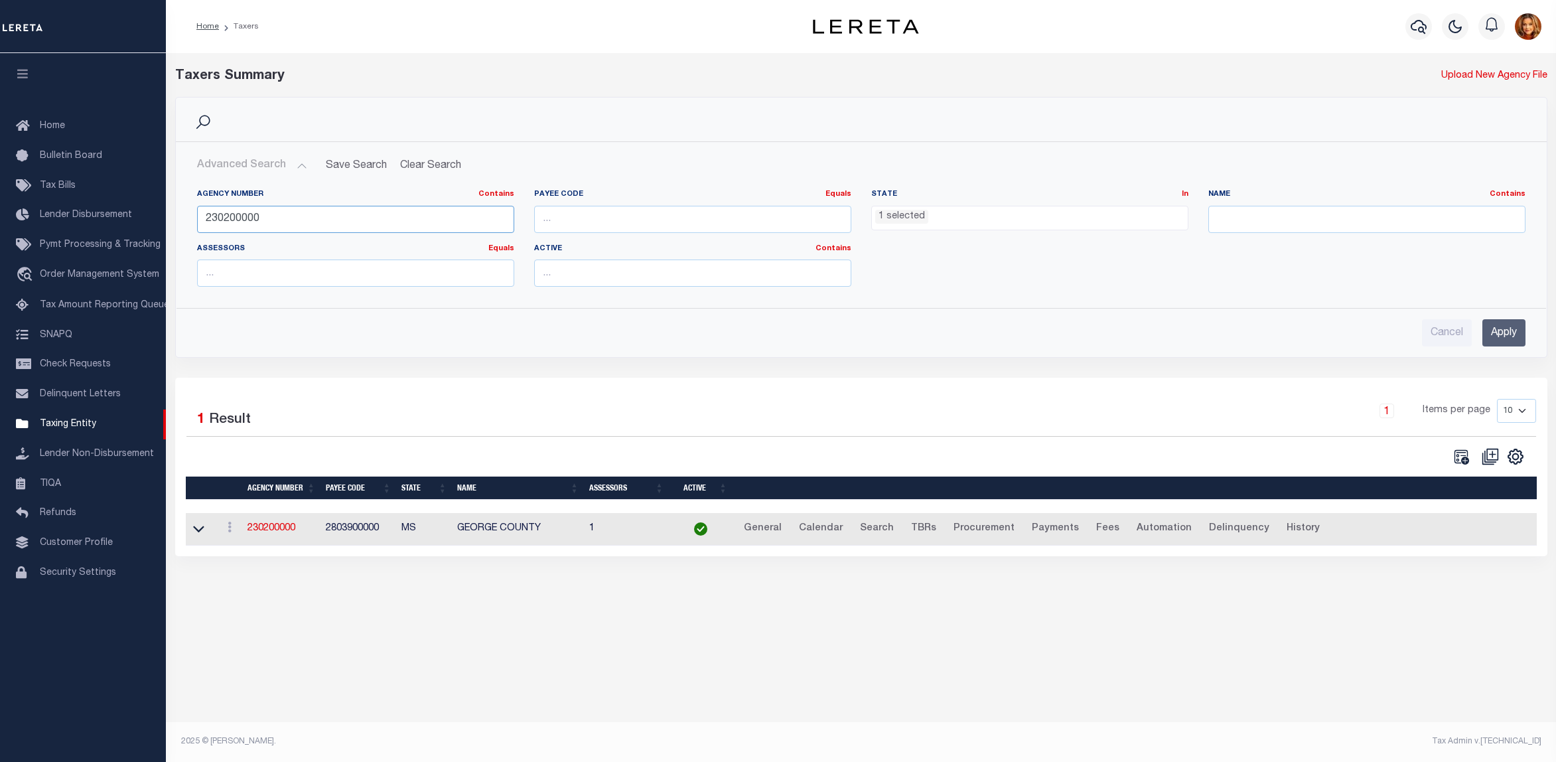
click at [236, 218] on input "230200000" at bounding box center [355, 219] width 317 height 27
click at [1501, 331] on input "Apply" at bounding box center [1504, 332] width 43 height 27
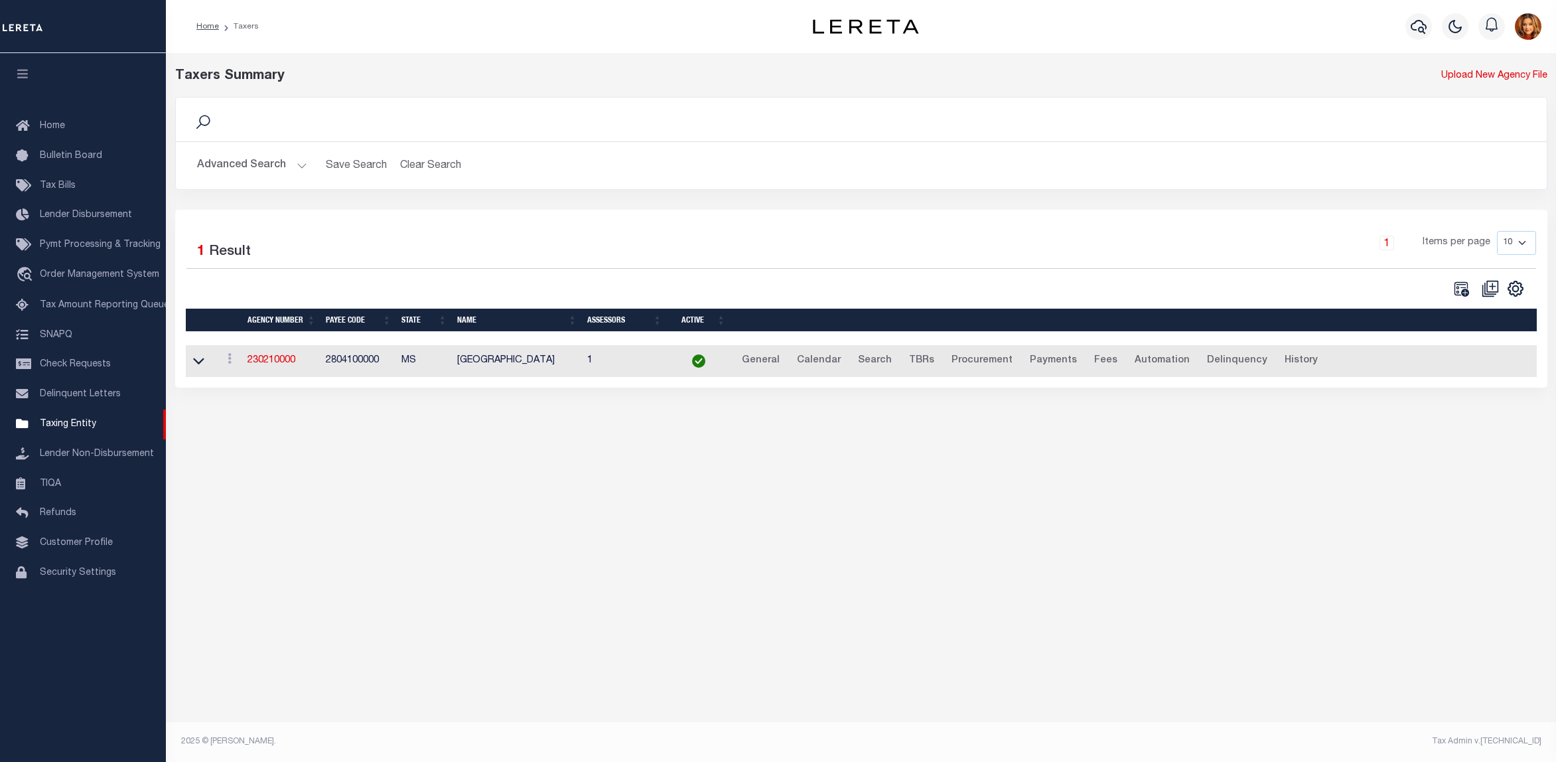
click at [269, 159] on button "Advanced Search" at bounding box center [252, 166] width 110 height 26
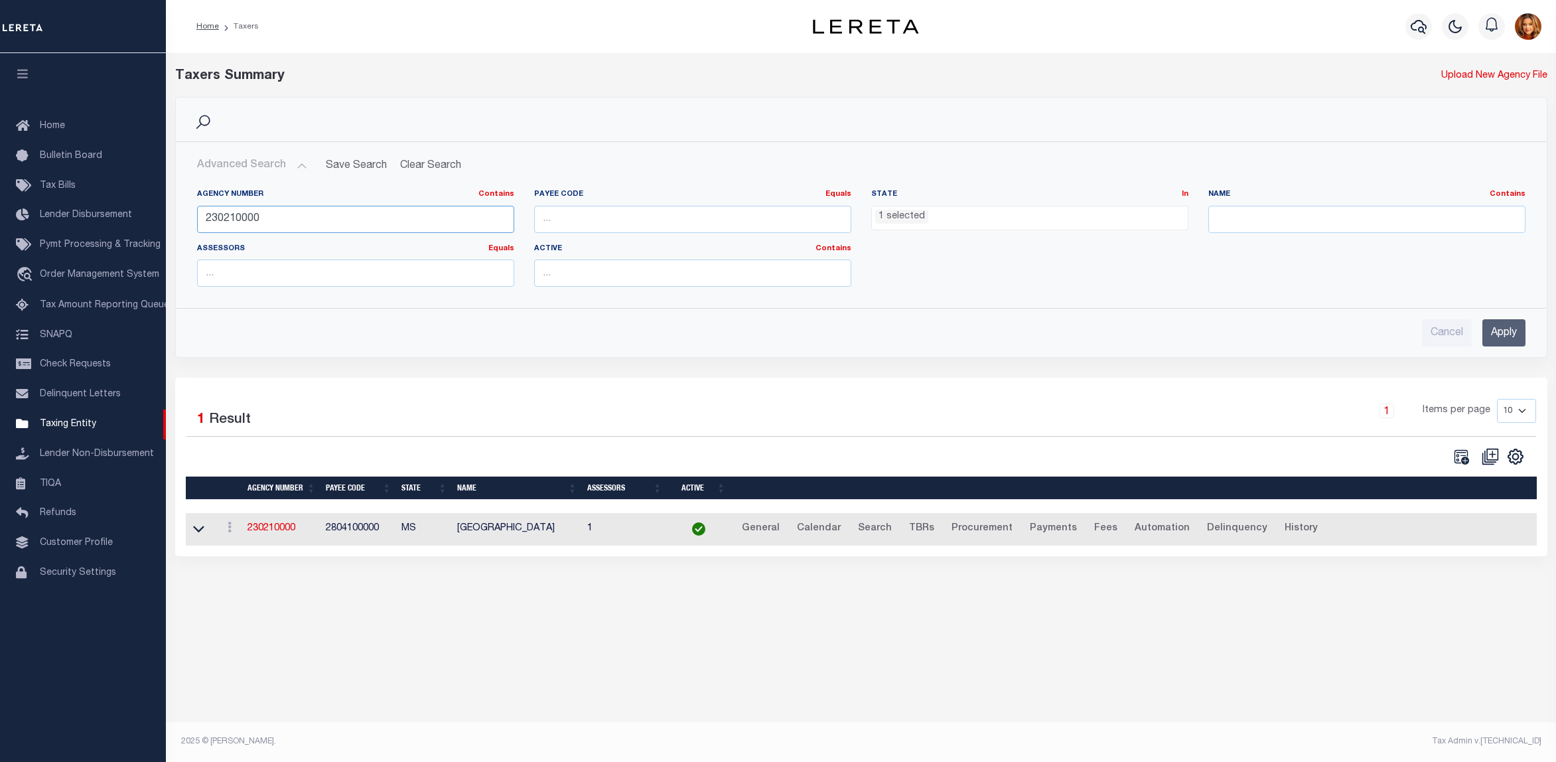
drag, startPoint x: 223, startPoint y: 216, endPoint x: 233, endPoint y: 216, distance: 10.0
click at [233, 216] on input "230210000" at bounding box center [355, 219] width 317 height 27
click at [1501, 325] on input "Apply" at bounding box center [1504, 332] width 43 height 27
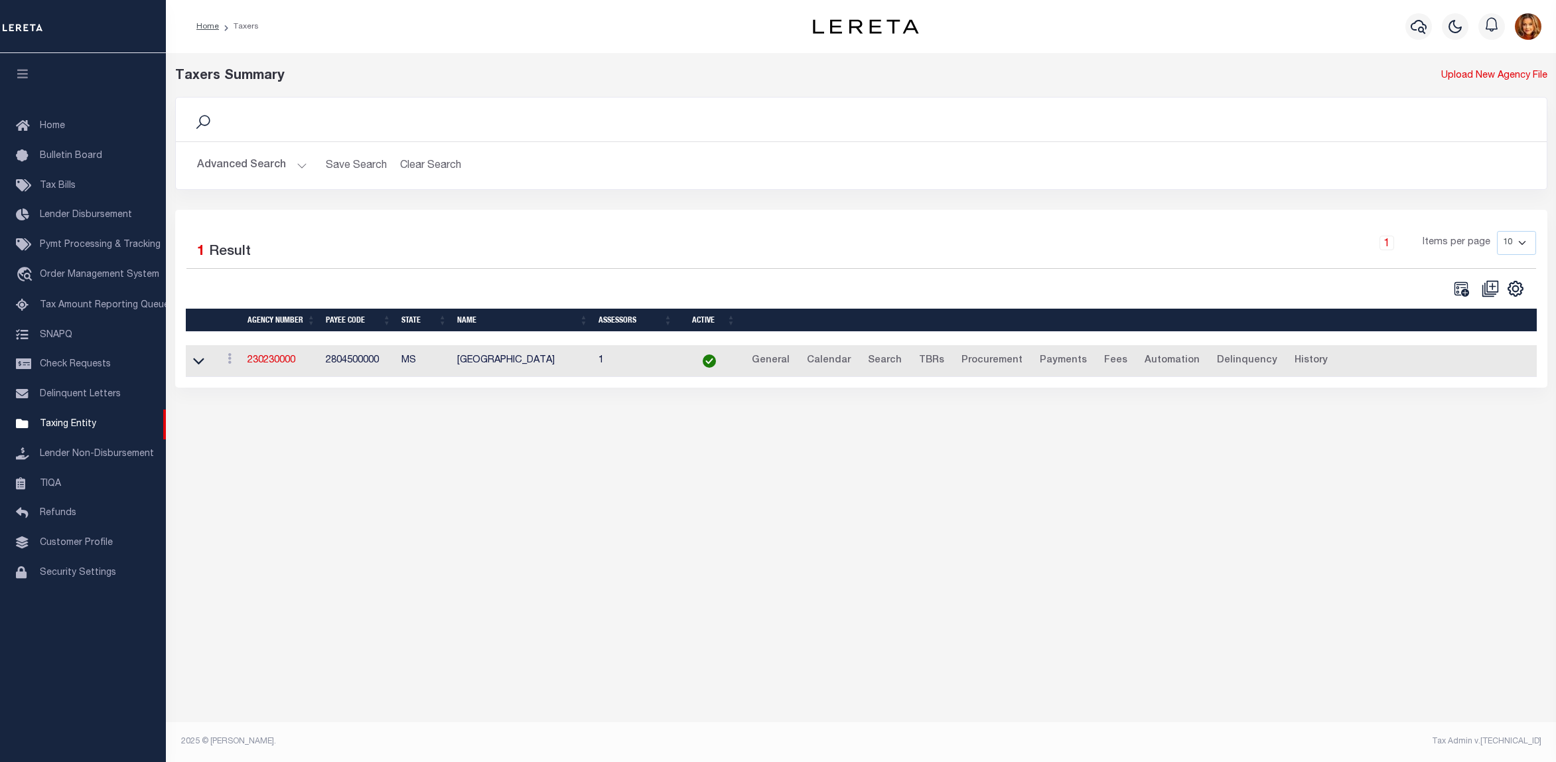
click at [250, 161] on button "Advanced Search" at bounding box center [252, 166] width 110 height 26
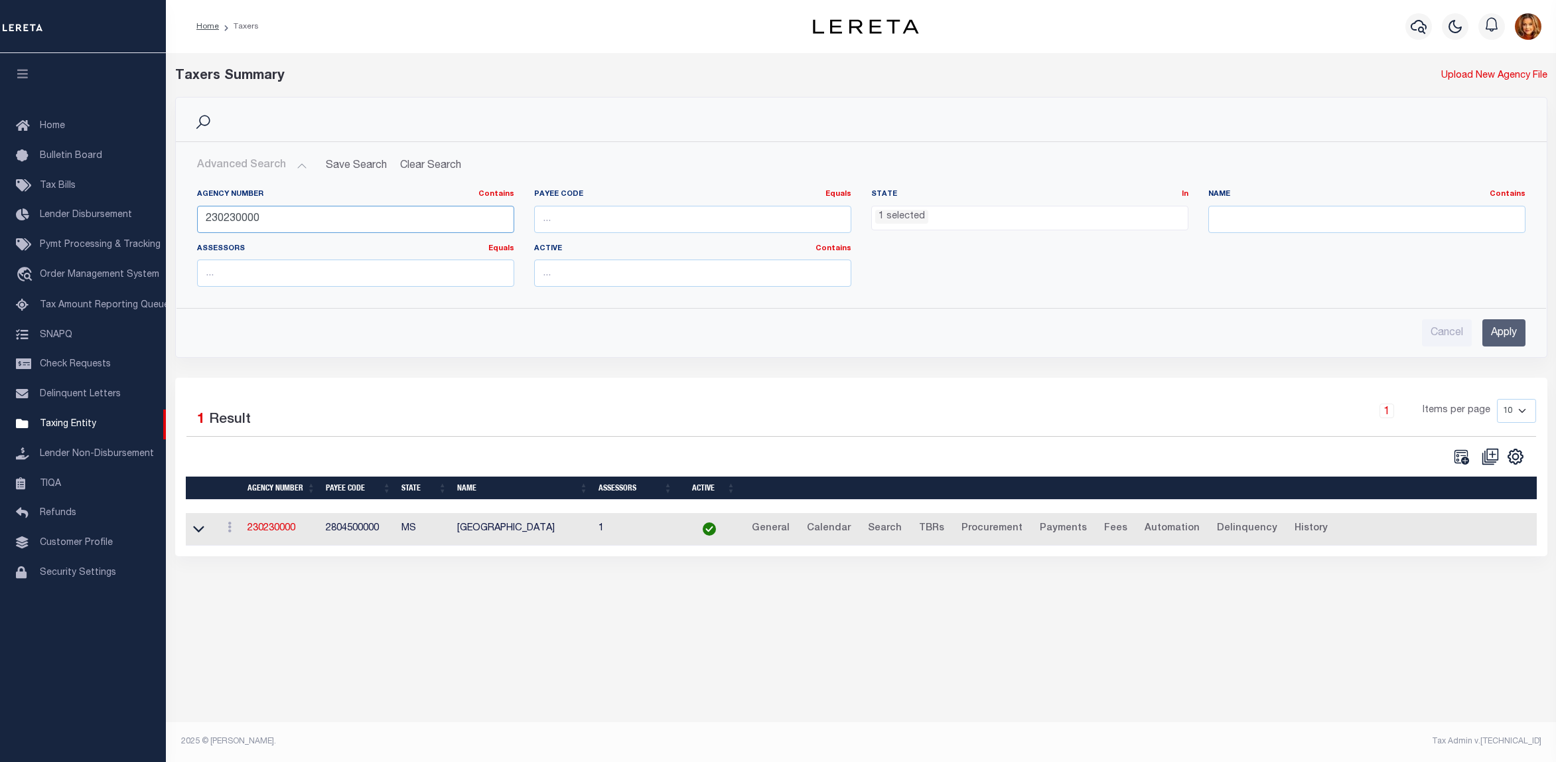
drag, startPoint x: 228, startPoint y: 218, endPoint x: 237, endPoint y: 218, distance: 9.3
click at [237, 218] on input "230230000" at bounding box center [355, 219] width 317 height 27
click at [1507, 333] on input "Apply" at bounding box center [1504, 332] width 43 height 27
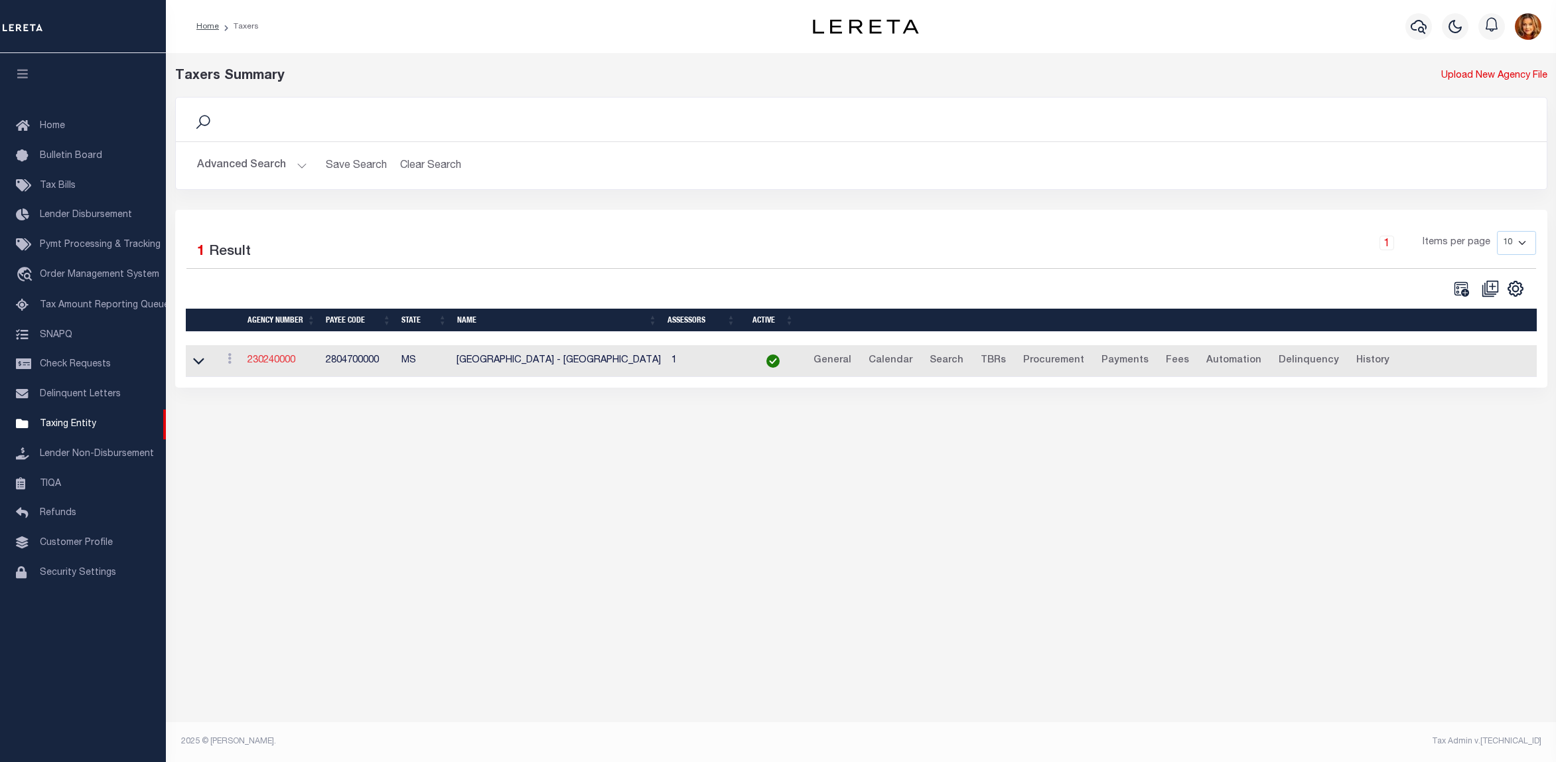
click at [273, 360] on link "230240000" at bounding box center [272, 360] width 48 height 9
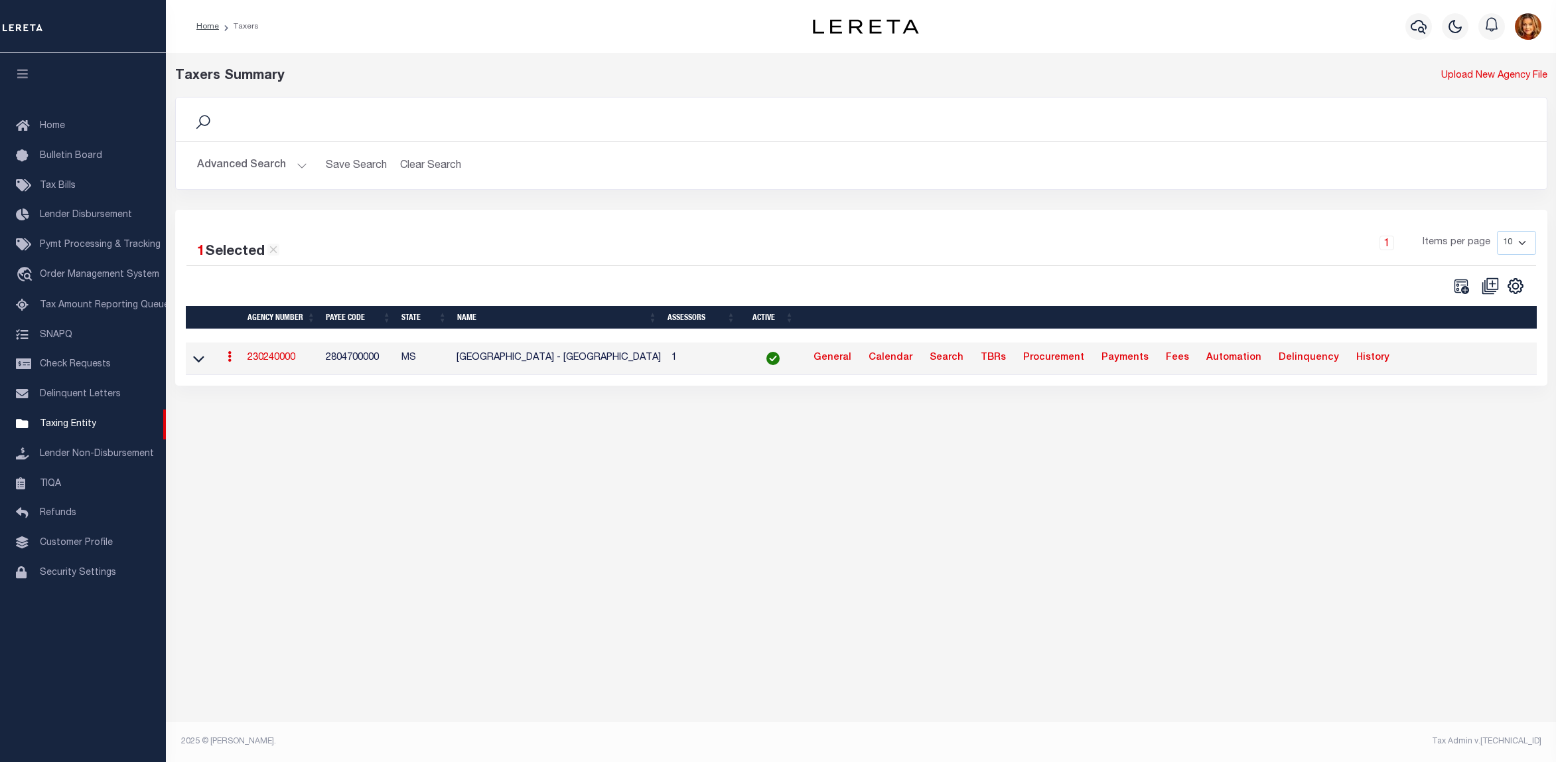
click at [259, 166] on button "Advanced Search" at bounding box center [252, 166] width 110 height 26
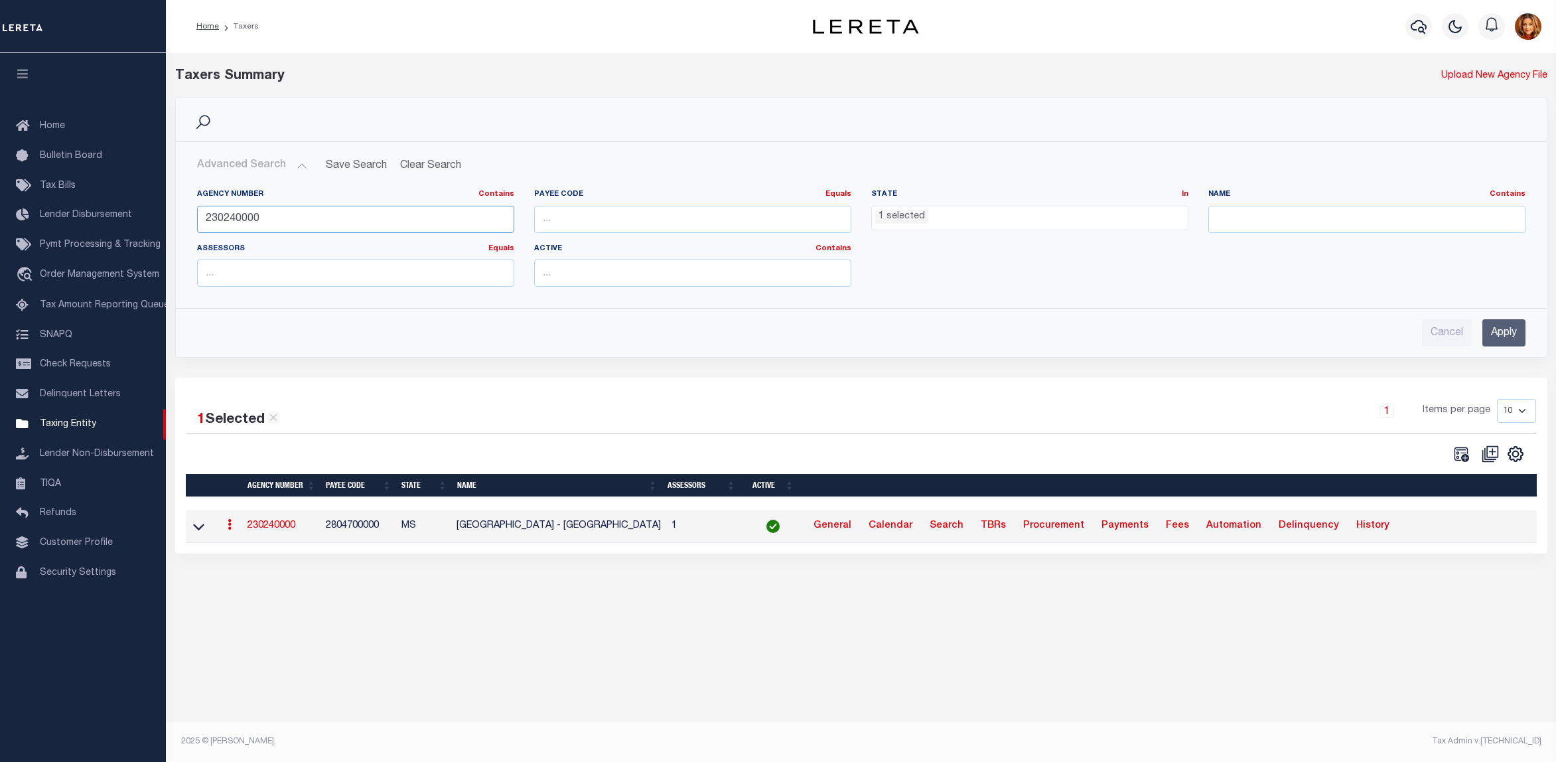
click at [236, 214] on input "230240000" at bounding box center [355, 219] width 317 height 27
click at [1507, 331] on input "Apply" at bounding box center [1504, 332] width 43 height 27
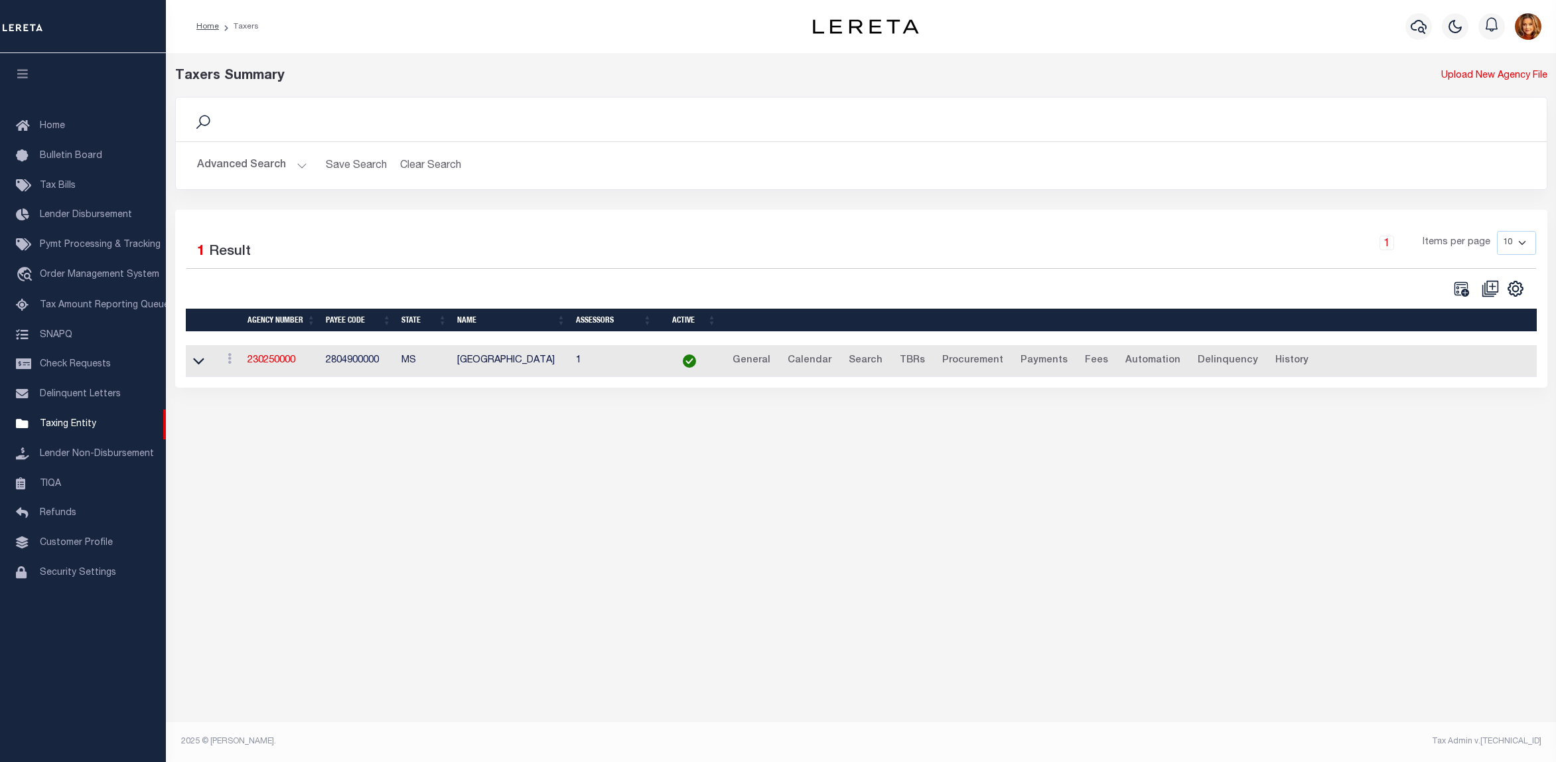
click at [239, 159] on button "Advanced Search" at bounding box center [252, 166] width 110 height 26
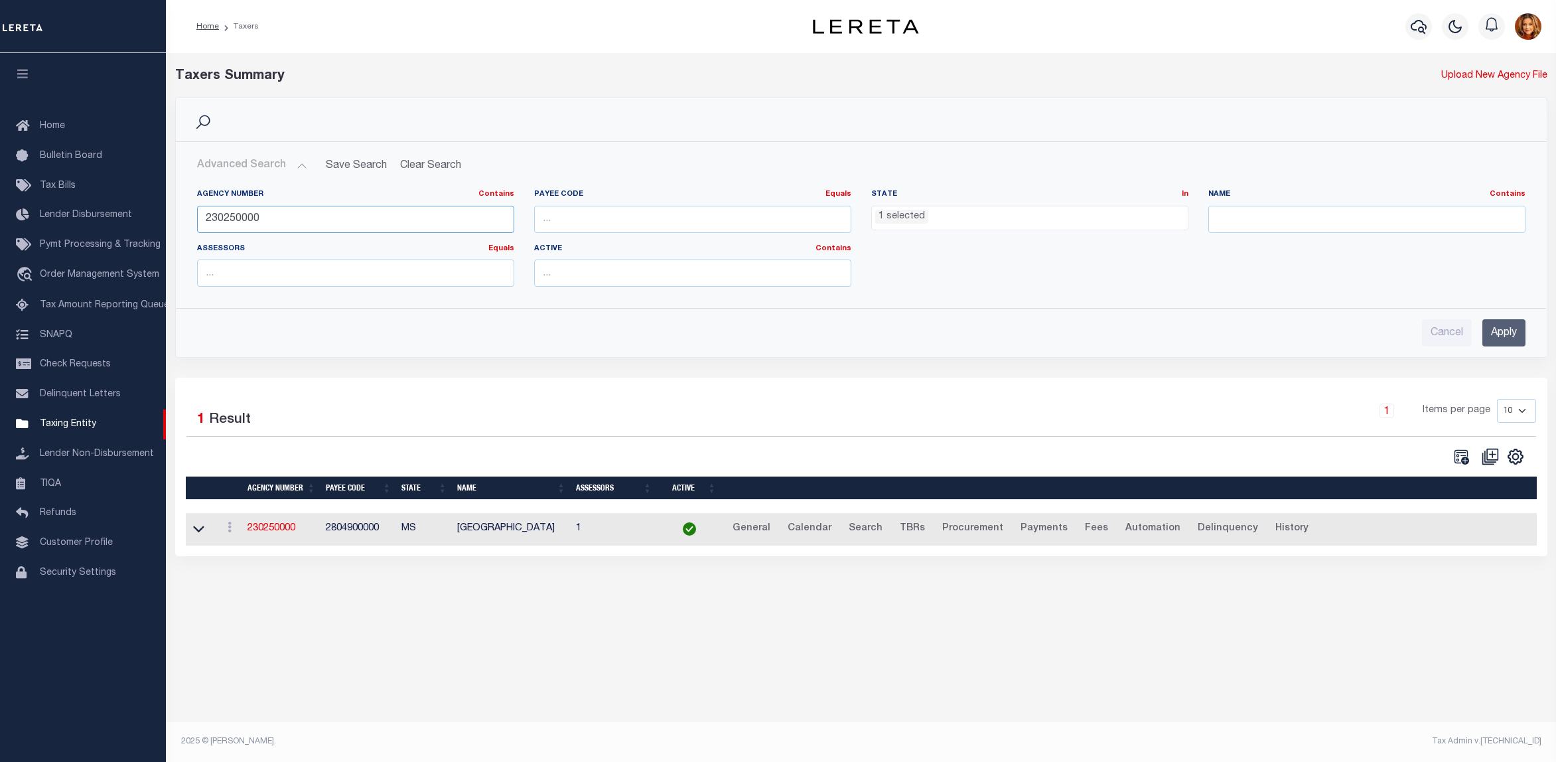
click at [233, 213] on input "230250000" at bounding box center [355, 219] width 317 height 27
click at [1507, 332] on input "Apply" at bounding box center [1504, 332] width 43 height 27
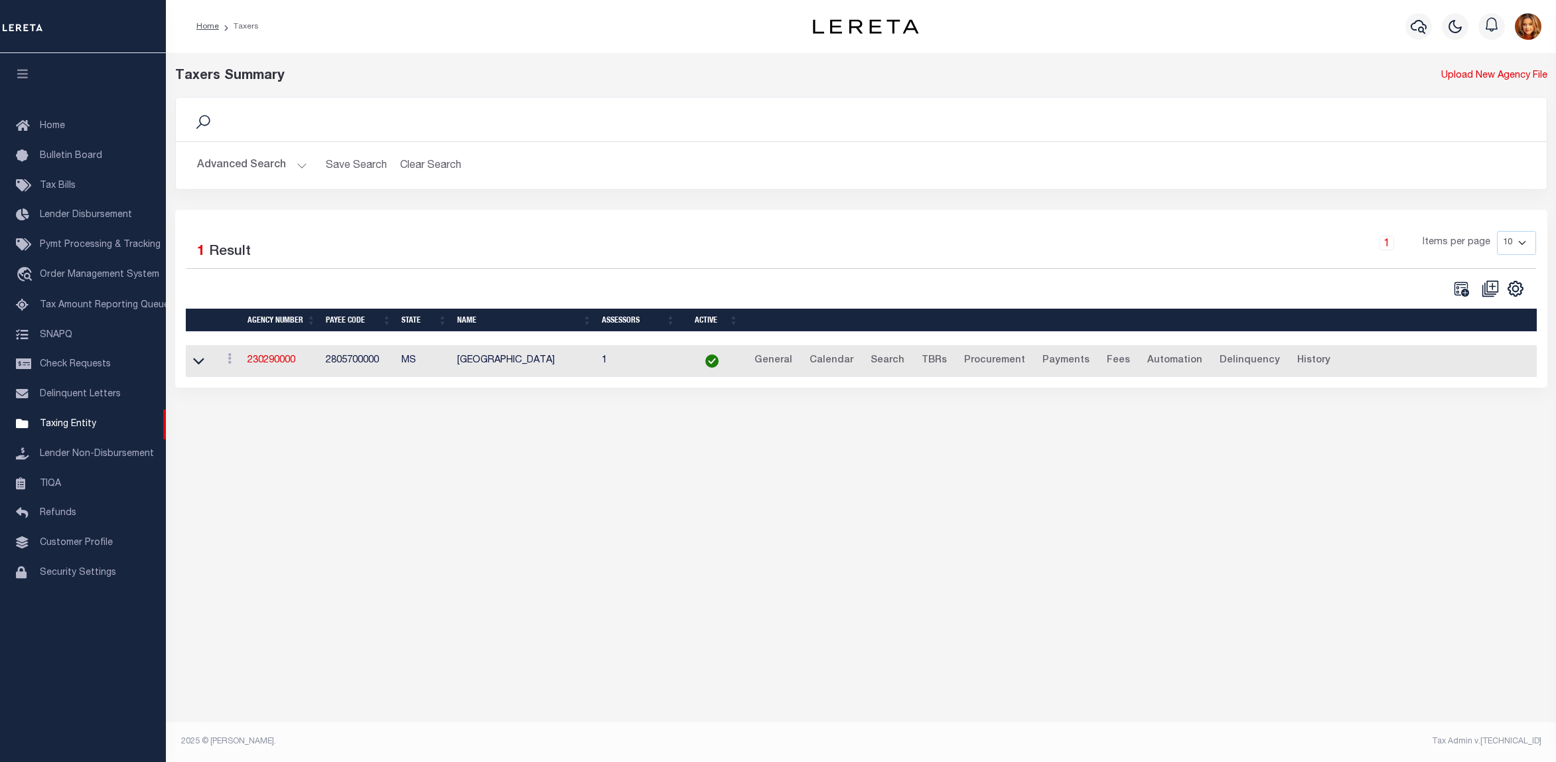
click at [256, 163] on button "Advanced Search" at bounding box center [252, 166] width 110 height 26
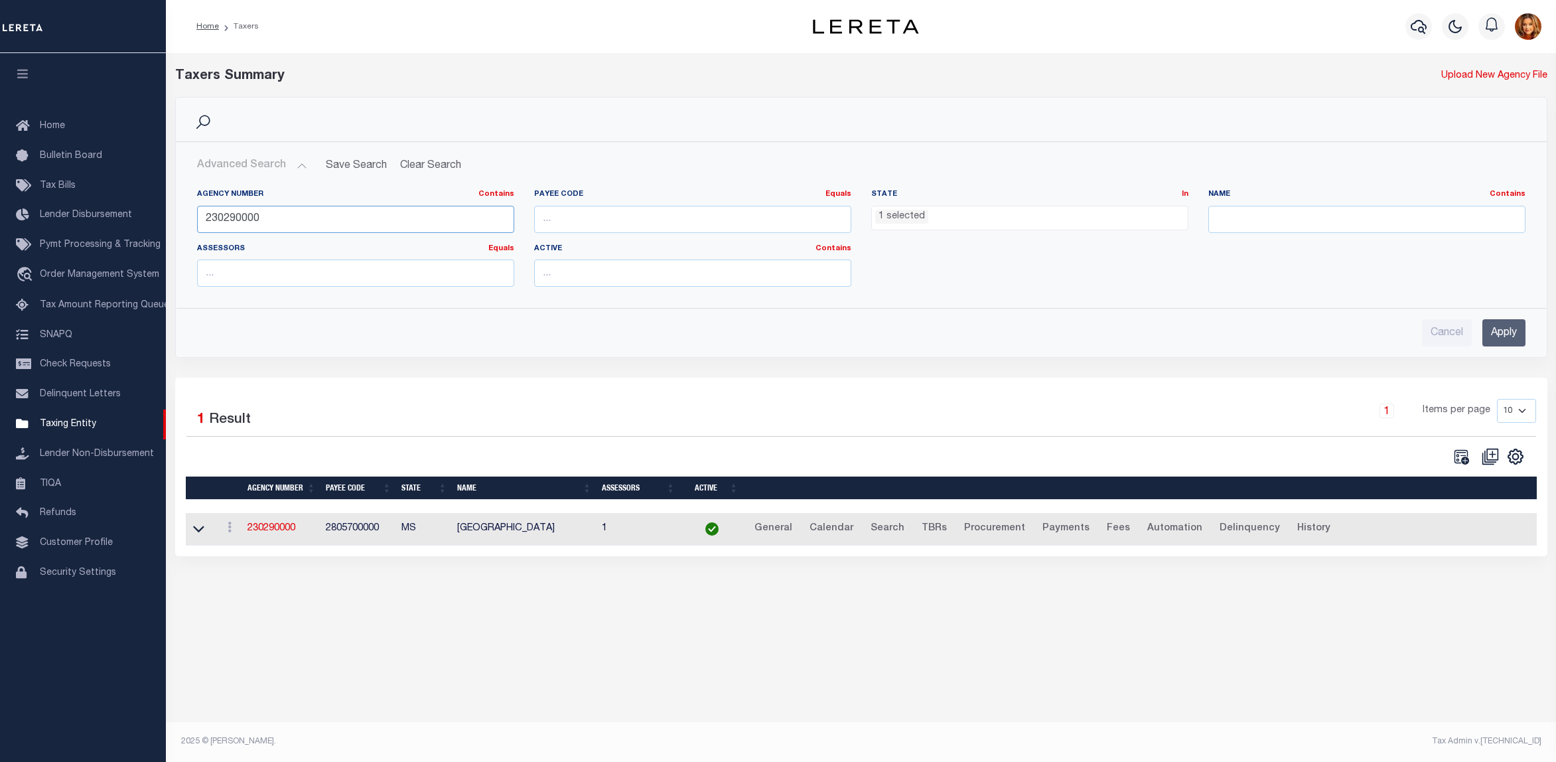
drag, startPoint x: 224, startPoint y: 220, endPoint x: 234, endPoint y: 220, distance: 9.3
click at [234, 220] on input "230290000" at bounding box center [355, 219] width 317 height 27
click at [1511, 333] on input "Apply" at bounding box center [1504, 332] width 43 height 27
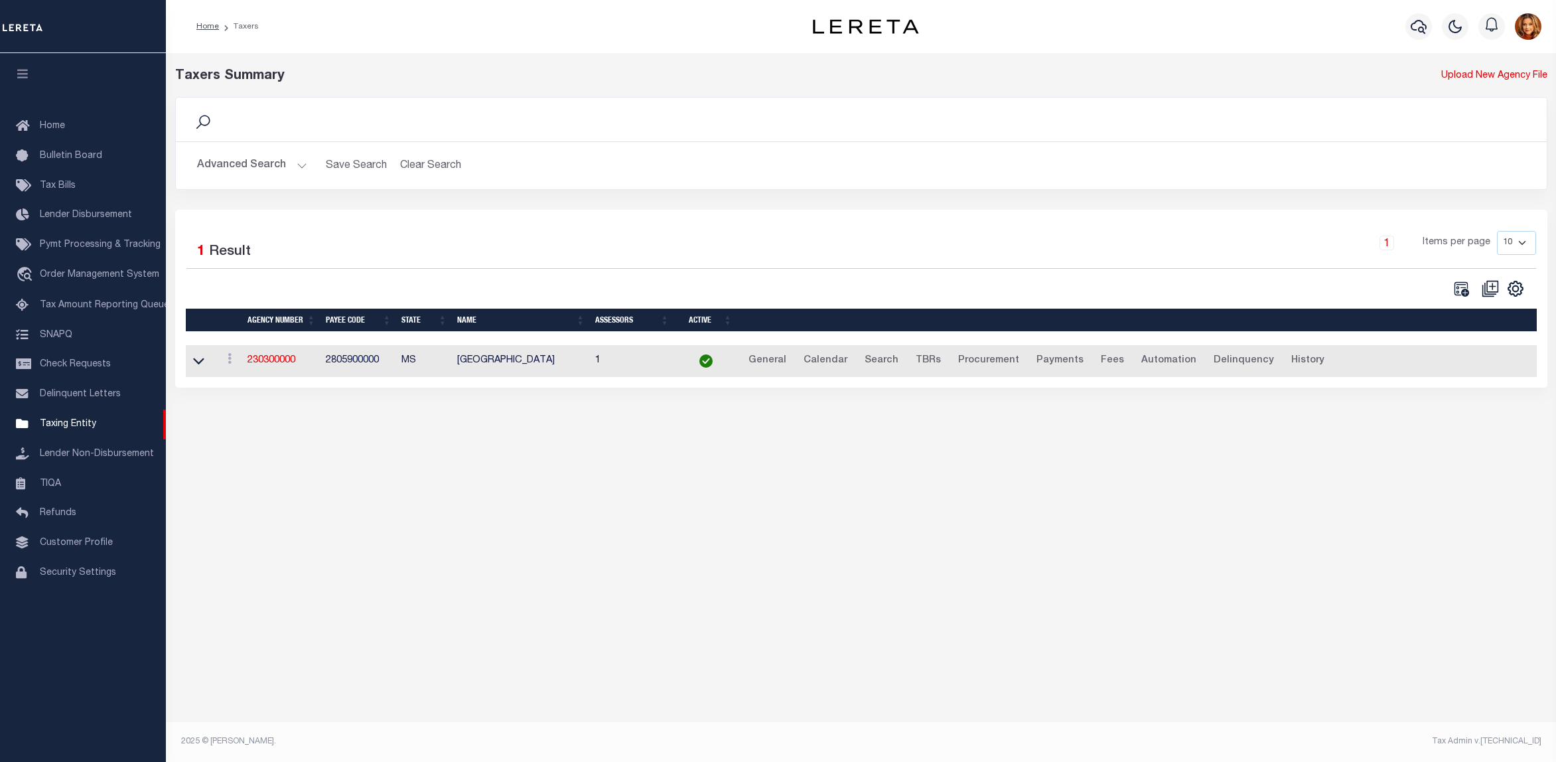
click at [250, 160] on button "Advanced Search" at bounding box center [252, 166] width 110 height 26
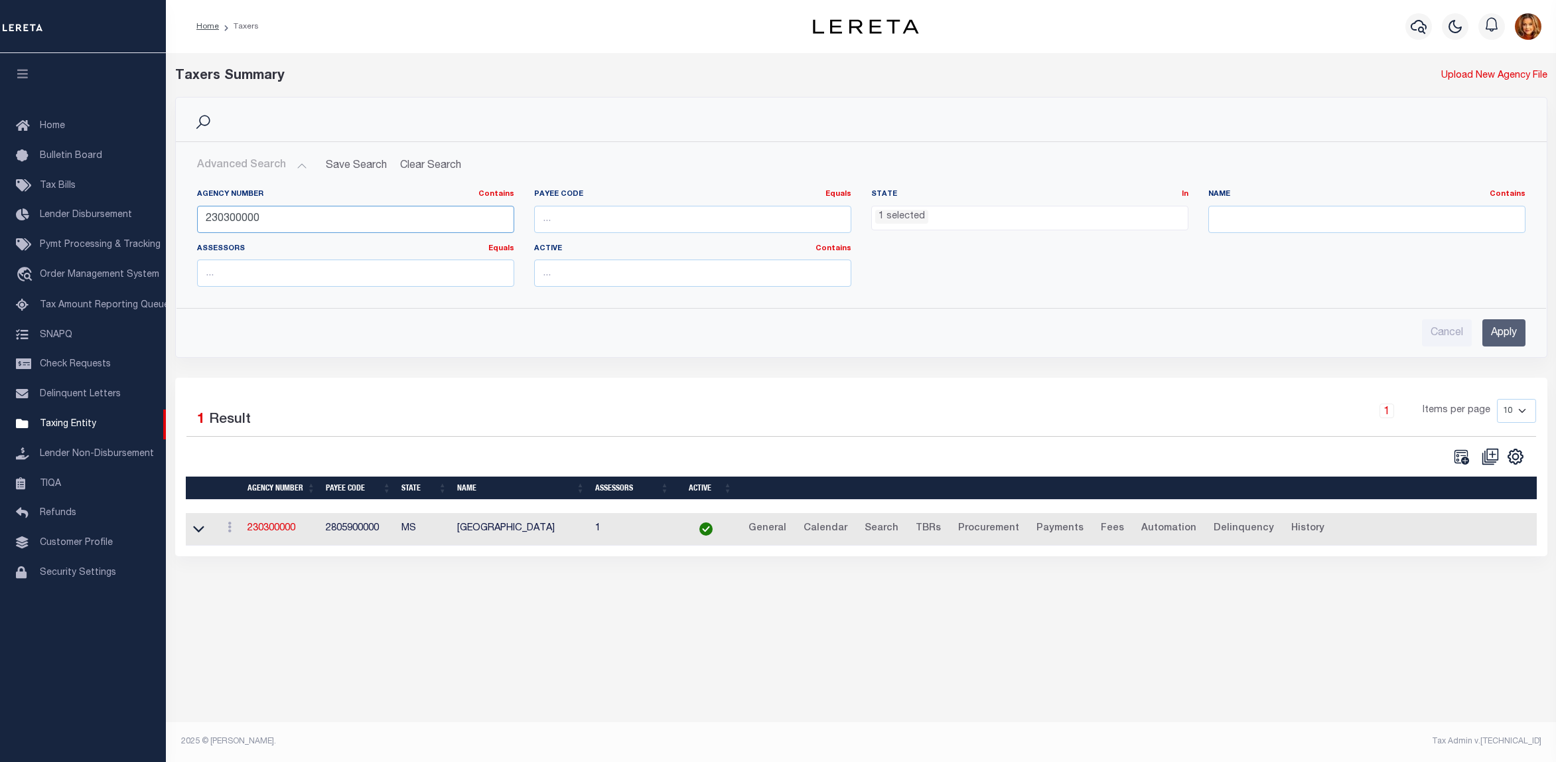
click at [234, 216] on input "230300000" at bounding box center [355, 219] width 317 height 27
type input "230310000"
drag, startPoint x: 1507, startPoint y: 330, endPoint x: 1482, endPoint y: 340, distance: 27.4
click at [1507, 330] on input "Apply" at bounding box center [1504, 332] width 43 height 27
